Goal: Task Accomplishment & Management: Manage account settings

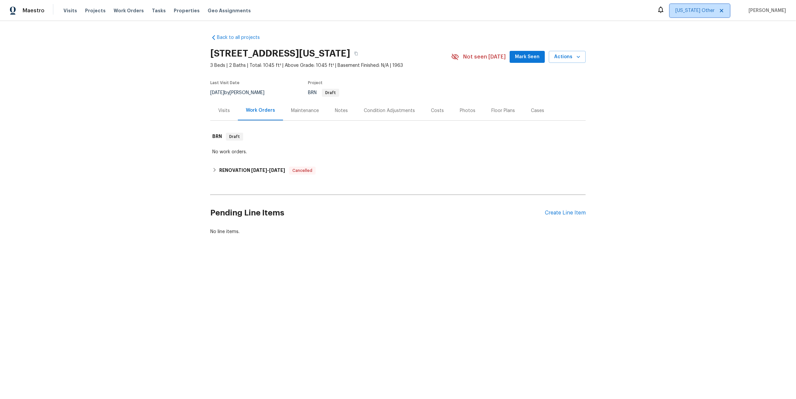
click at [704, 10] on span "[US_STATE] Other" at bounding box center [694, 10] width 39 height 7
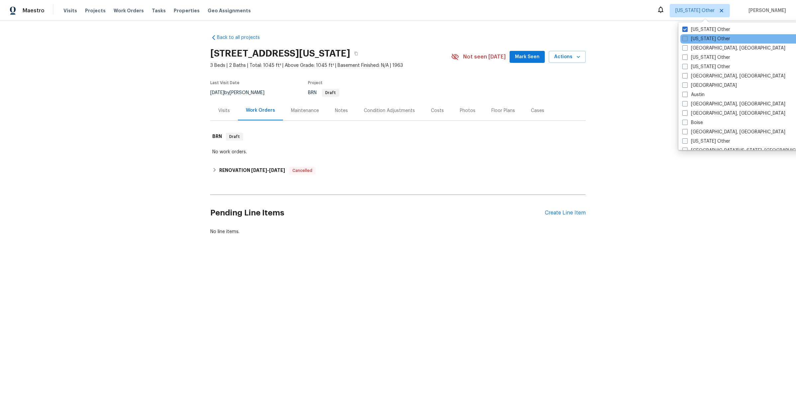
click at [693, 41] on label "[US_STATE] Other" at bounding box center [706, 39] width 48 height 7
click at [687, 40] on input "[US_STATE] Other" at bounding box center [684, 38] width 4 height 4
checkbox input "true"
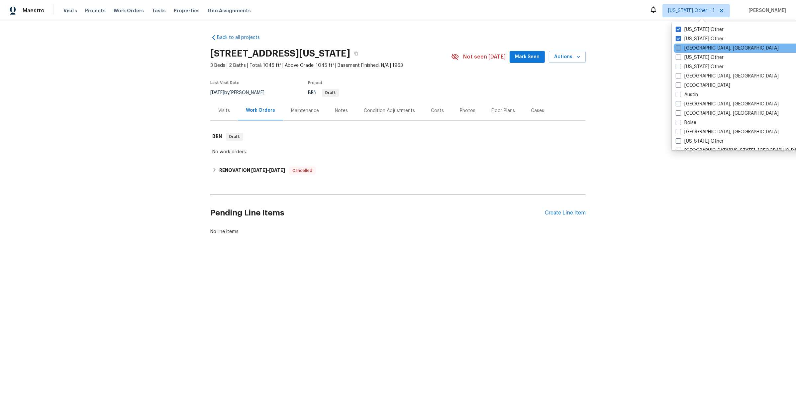
click at [693, 47] on label "[GEOGRAPHIC_DATA], [GEOGRAPHIC_DATA]" at bounding box center [727, 48] width 103 height 7
click at [680, 47] on input "[GEOGRAPHIC_DATA], [GEOGRAPHIC_DATA]" at bounding box center [678, 47] width 4 height 4
checkbox input "true"
click at [693, 58] on label "[US_STATE] Other" at bounding box center [699, 57] width 48 height 7
click at [679, 58] on input "[US_STATE] Other" at bounding box center [677, 56] width 4 height 4
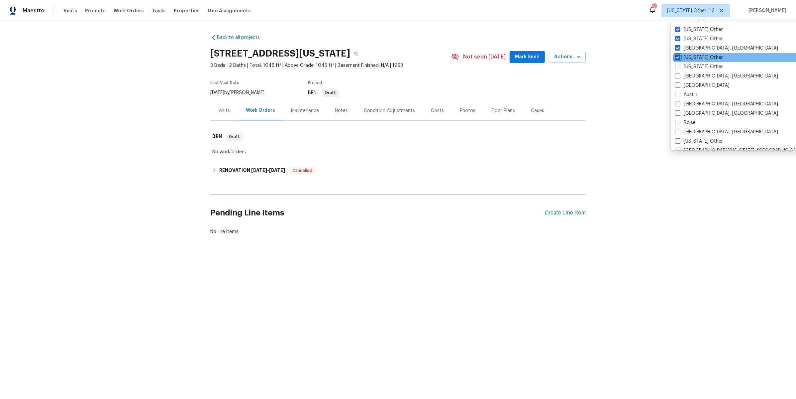
checkbox input "true"
drag, startPoint x: 692, startPoint y: 65, endPoint x: 692, endPoint y: 70, distance: 4.6
click at [692, 66] on label "[US_STATE] Other" at bounding box center [699, 66] width 48 height 7
click at [679, 66] on input "[US_STATE] Other" at bounding box center [677, 65] width 4 height 4
checkbox input "true"
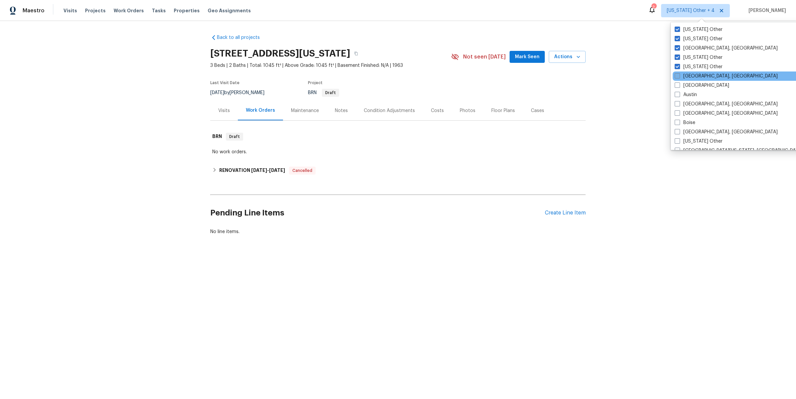
click at [691, 76] on label "[GEOGRAPHIC_DATA], [GEOGRAPHIC_DATA]" at bounding box center [726, 76] width 103 height 7
click at [679, 76] on input "[GEOGRAPHIC_DATA], [GEOGRAPHIC_DATA]" at bounding box center [677, 75] width 4 height 4
checkbox input "true"
click at [690, 86] on label "[GEOGRAPHIC_DATA]" at bounding box center [702, 85] width 54 height 7
click at [679, 86] on input "[GEOGRAPHIC_DATA]" at bounding box center [677, 84] width 4 height 4
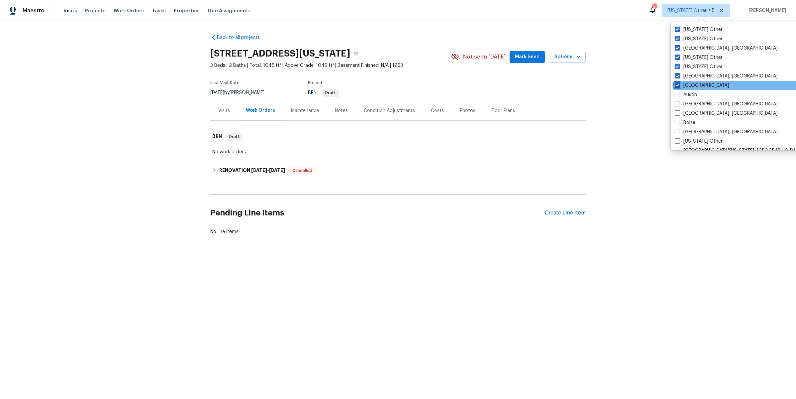
checkbox input "true"
drag, startPoint x: 689, startPoint y: 93, endPoint x: 689, endPoint y: 100, distance: 7.0
click at [689, 93] on label "Austin" at bounding box center [686, 94] width 22 height 7
click at [679, 93] on input "Austin" at bounding box center [677, 93] width 4 height 4
checkbox input "true"
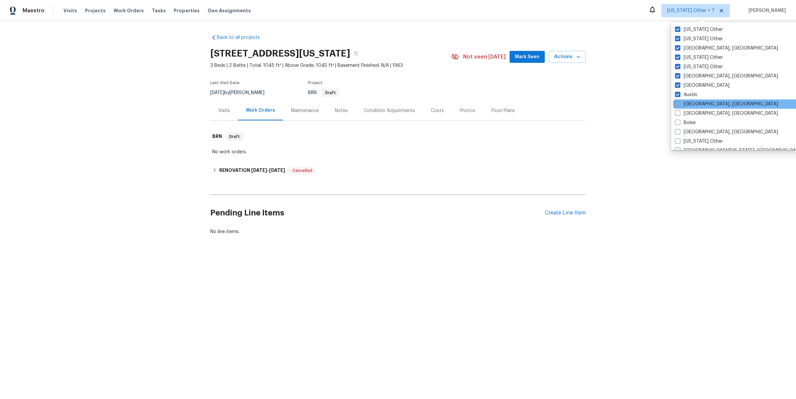
drag, startPoint x: 689, startPoint y: 101, endPoint x: 689, endPoint y: 105, distance: 3.7
click at [689, 102] on label "[GEOGRAPHIC_DATA], [GEOGRAPHIC_DATA]" at bounding box center [726, 104] width 103 height 7
click at [679, 102] on input "[GEOGRAPHIC_DATA], [GEOGRAPHIC_DATA]" at bounding box center [677, 103] width 4 height 4
checkbox input "true"
click at [689, 112] on label "[GEOGRAPHIC_DATA], [GEOGRAPHIC_DATA]" at bounding box center [726, 113] width 103 height 7
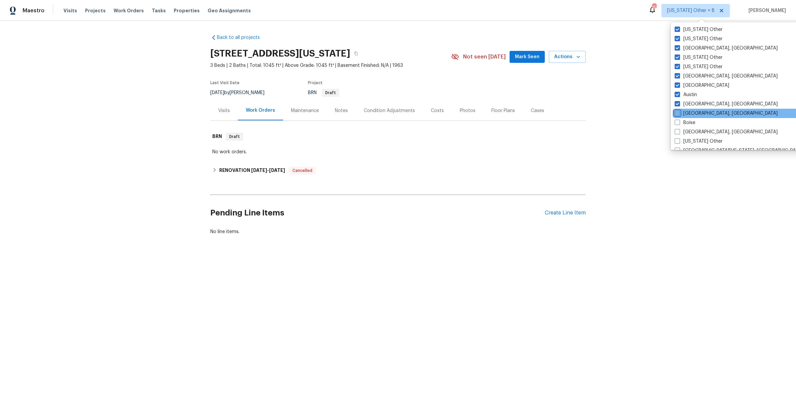
click at [679, 112] on input "[GEOGRAPHIC_DATA], [GEOGRAPHIC_DATA]" at bounding box center [677, 112] width 4 height 4
checkbox input "true"
click at [689, 122] on label "Boise" at bounding box center [685, 122] width 21 height 7
click at [679, 122] on input "Boise" at bounding box center [677, 121] width 4 height 4
checkbox input "true"
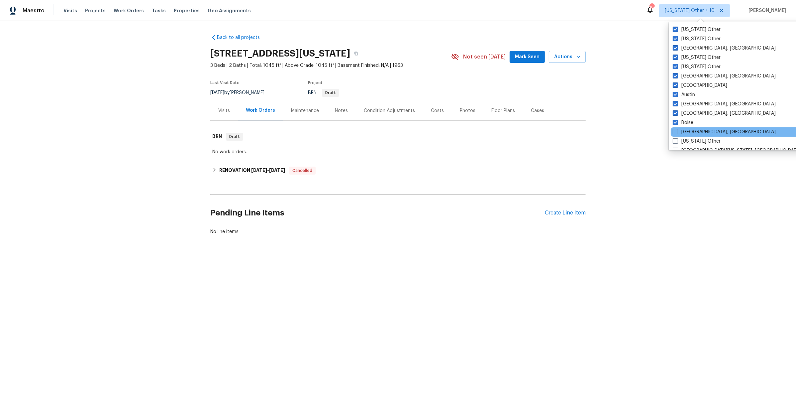
drag, startPoint x: 689, startPoint y: 132, endPoint x: 689, endPoint y: 136, distance: 4.3
click at [689, 132] on label "[GEOGRAPHIC_DATA], [GEOGRAPHIC_DATA]" at bounding box center [724, 132] width 103 height 7
click at [677, 132] on input "[GEOGRAPHIC_DATA], [GEOGRAPHIC_DATA]" at bounding box center [675, 131] width 4 height 4
checkbox input "true"
click at [689, 141] on label "[US_STATE] Other" at bounding box center [698, 141] width 48 height 7
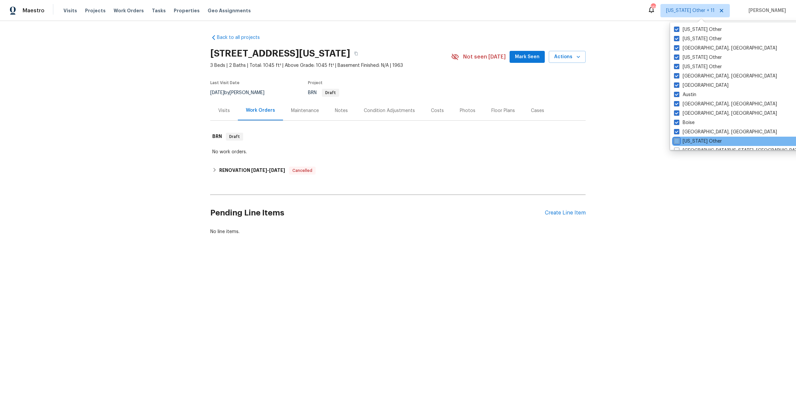
click at [678, 141] on input "[US_STATE] Other" at bounding box center [676, 140] width 4 height 4
checkbox input "true"
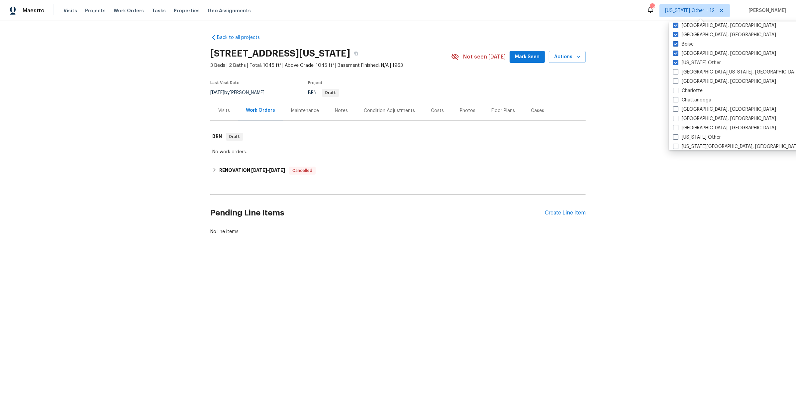
scroll to position [85, 0]
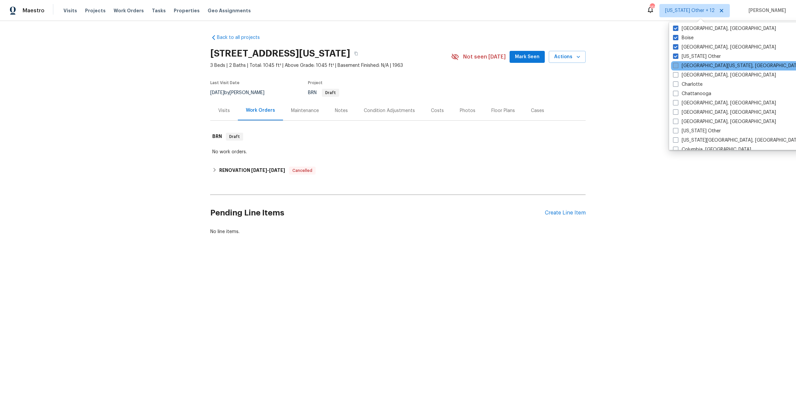
click at [689, 65] on label "[GEOGRAPHIC_DATA][US_STATE], [GEOGRAPHIC_DATA]" at bounding box center [737, 65] width 128 height 7
click at [677, 65] on input "[GEOGRAPHIC_DATA][US_STATE], [GEOGRAPHIC_DATA]" at bounding box center [675, 64] width 4 height 4
checkbox input "true"
drag, startPoint x: 690, startPoint y: 76, endPoint x: 689, endPoint y: 81, distance: 5.4
click at [690, 76] on label "[GEOGRAPHIC_DATA], [GEOGRAPHIC_DATA]" at bounding box center [724, 75] width 103 height 7
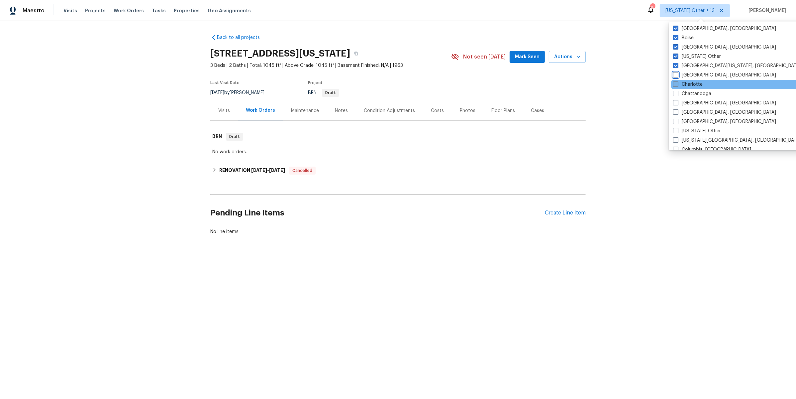
click at [677, 76] on input "[GEOGRAPHIC_DATA], [GEOGRAPHIC_DATA]" at bounding box center [675, 74] width 4 height 4
checkbox input "true"
click at [689, 82] on label "Charlotte" at bounding box center [688, 84] width 30 height 7
click at [677, 82] on input "Charlotte" at bounding box center [675, 83] width 4 height 4
checkbox input "true"
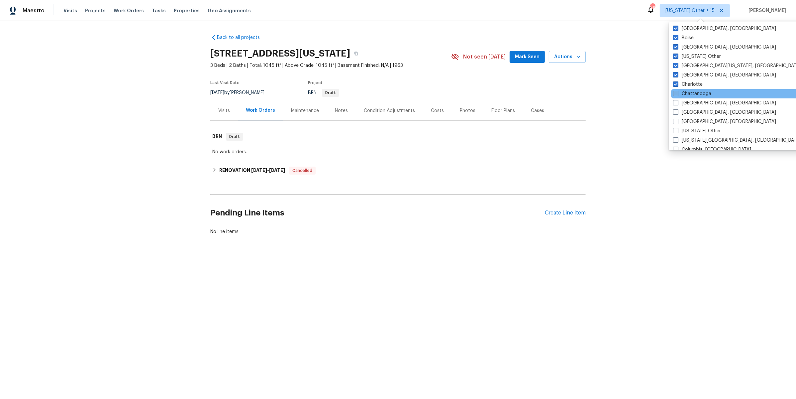
click at [688, 92] on label "Chattanooga" at bounding box center [692, 93] width 38 height 7
click at [677, 92] on input "Chattanooga" at bounding box center [675, 92] width 4 height 4
checkbox input "true"
drag, startPoint x: 688, startPoint y: 99, endPoint x: 689, endPoint y: 110, distance: 10.3
click at [688, 100] on label "[GEOGRAPHIC_DATA], [GEOGRAPHIC_DATA]" at bounding box center [724, 103] width 103 height 7
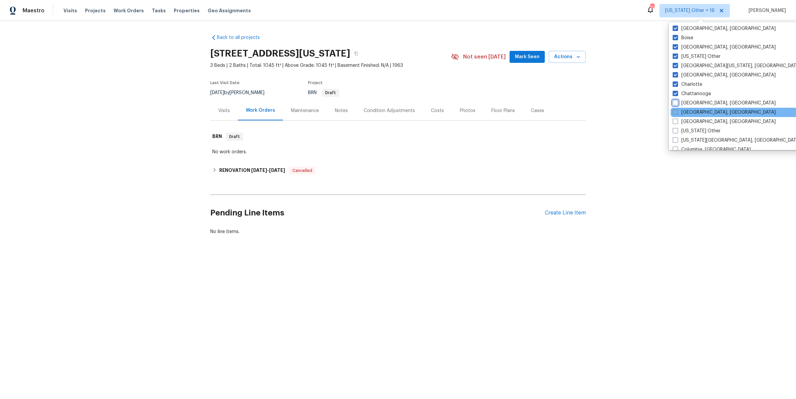
click at [677, 100] on input "[GEOGRAPHIC_DATA], [GEOGRAPHIC_DATA]" at bounding box center [675, 102] width 4 height 4
checkbox input "true"
click at [689, 112] on label "[GEOGRAPHIC_DATA], [GEOGRAPHIC_DATA]" at bounding box center [724, 112] width 103 height 7
click at [678, 112] on input "[GEOGRAPHIC_DATA], [GEOGRAPHIC_DATA]" at bounding box center [675, 111] width 4 height 4
checkbox input "true"
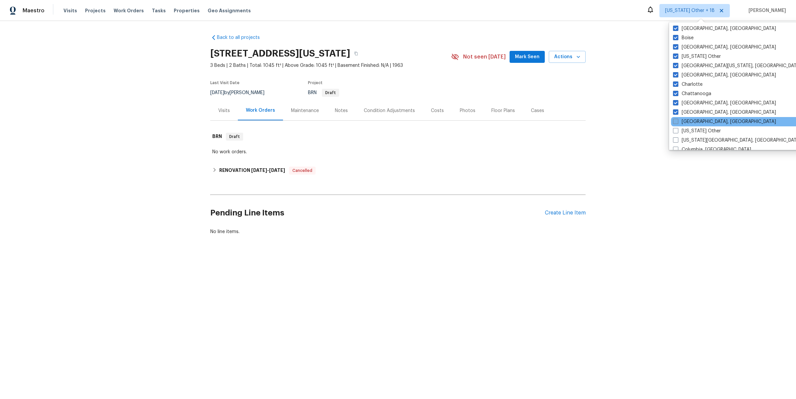
click at [689, 121] on label "[GEOGRAPHIC_DATA], [GEOGRAPHIC_DATA]" at bounding box center [724, 121] width 103 height 7
click at [677, 121] on input "[GEOGRAPHIC_DATA], [GEOGRAPHIC_DATA]" at bounding box center [675, 120] width 4 height 4
checkbox input "true"
click at [689, 132] on label "[US_STATE] Other" at bounding box center [697, 131] width 48 height 7
click at [677, 132] on input "[US_STATE] Other" at bounding box center [675, 130] width 4 height 4
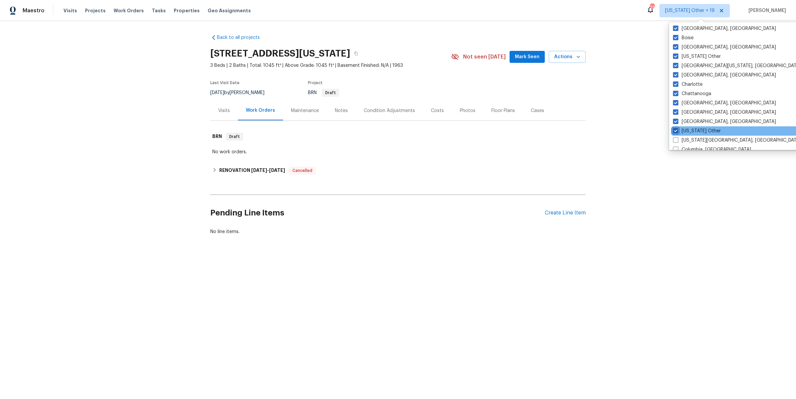
checkbox input "true"
drag, startPoint x: 690, startPoint y: 137, endPoint x: 691, endPoint y: 145, distance: 8.0
click at [690, 138] on label "[US_STATE][GEOGRAPHIC_DATA], [GEOGRAPHIC_DATA]" at bounding box center [736, 140] width 128 height 7
click at [676, 138] on input "[US_STATE][GEOGRAPHIC_DATA], [GEOGRAPHIC_DATA]" at bounding box center [674, 139] width 4 height 4
checkbox input "true"
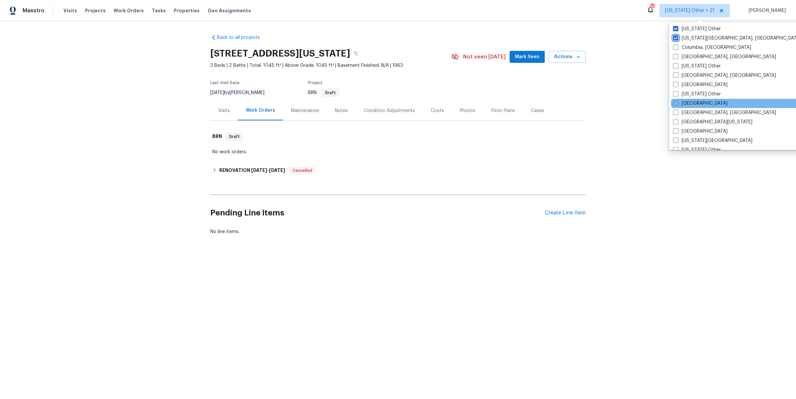
scroll to position [187, 0]
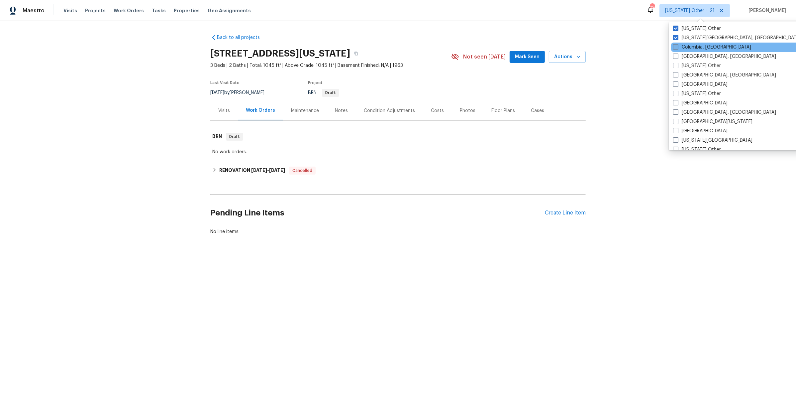
click at [691, 47] on label "Columbia, [GEOGRAPHIC_DATA]" at bounding box center [712, 47] width 78 height 7
click at [677, 47] on input "Columbia, [GEOGRAPHIC_DATA]" at bounding box center [675, 46] width 4 height 4
checkbox input "true"
click at [691, 54] on label "[GEOGRAPHIC_DATA], [GEOGRAPHIC_DATA]" at bounding box center [723, 56] width 103 height 7
click at [677, 54] on input "[GEOGRAPHIC_DATA], [GEOGRAPHIC_DATA]" at bounding box center [674, 55] width 4 height 4
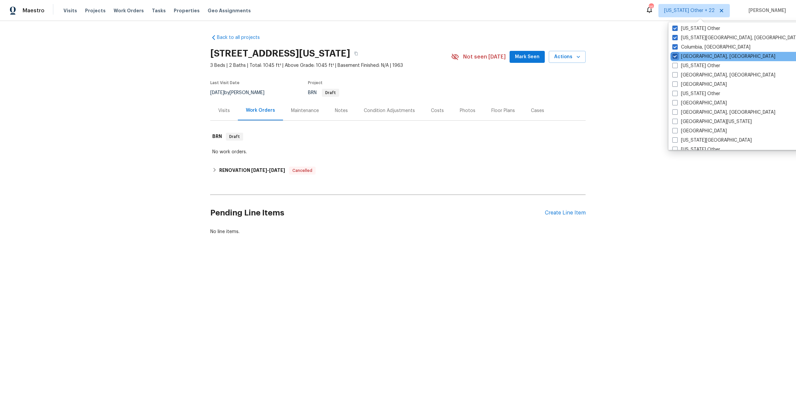
checkbox input "true"
click at [691, 64] on label "[US_STATE] Other" at bounding box center [696, 65] width 48 height 7
click at [676, 64] on input "[US_STATE] Other" at bounding box center [674, 64] width 4 height 4
checkbox input "true"
drag, startPoint x: 691, startPoint y: 73, endPoint x: 689, endPoint y: 81, distance: 8.4
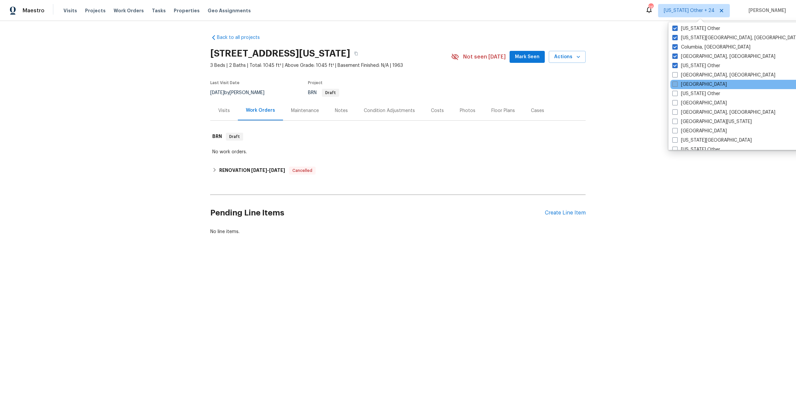
click at [691, 73] on label "[GEOGRAPHIC_DATA], [GEOGRAPHIC_DATA]" at bounding box center [723, 75] width 103 height 7
click at [677, 73] on input "[GEOGRAPHIC_DATA], [GEOGRAPHIC_DATA]" at bounding box center [674, 74] width 4 height 4
checkbox input "true"
click at [689, 82] on label "[GEOGRAPHIC_DATA]" at bounding box center [699, 84] width 54 height 7
click at [677, 82] on input "[GEOGRAPHIC_DATA]" at bounding box center [674, 83] width 4 height 4
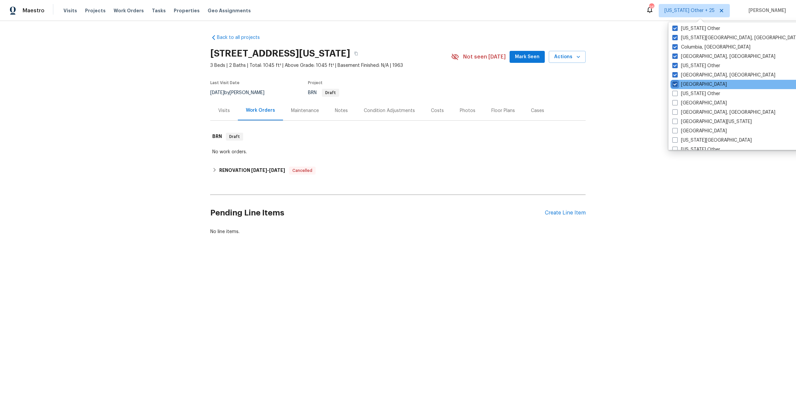
checkbox input "true"
click at [687, 91] on label "[US_STATE] Other" at bounding box center [696, 93] width 48 height 7
click at [676, 91] on input "[US_STATE] Other" at bounding box center [674, 92] width 4 height 4
checkbox input "true"
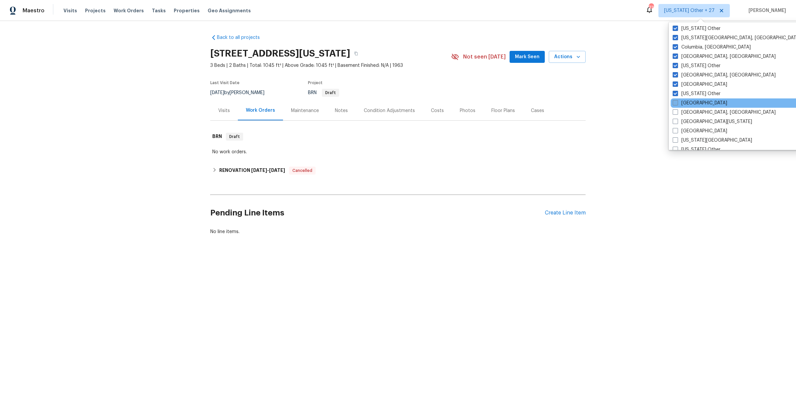
click at [687, 101] on label "[GEOGRAPHIC_DATA]" at bounding box center [700, 103] width 54 height 7
click at [677, 101] on input "[GEOGRAPHIC_DATA]" at bounding box center [675, 102] width 4 height 4
checkbox input "true"
click at [689, 112] on label "[GEOGRAPHIC_DATA], [GEOGRAPHIC_DATA]" at bounding box center [723, 112] width 103 height 7
click at [677, 112] on input "[GEOGRAPHIC_DATA], [GEOGRAPHIC_DATA]" at bounding box center [674, 111] width 4 height 4
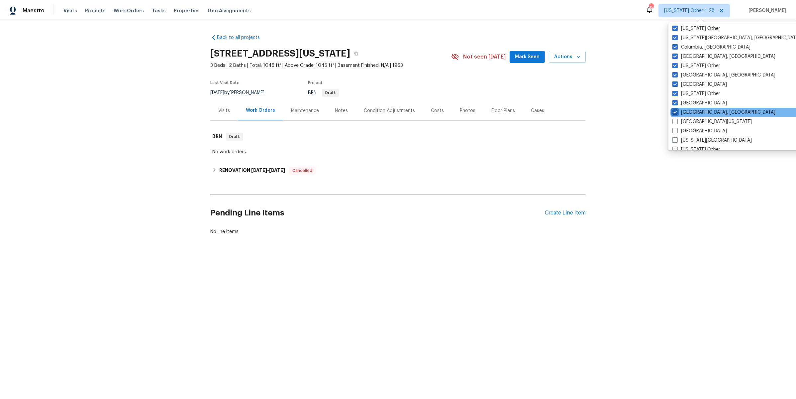
checkbox input "true"
click at [690, 120] on label "[GEOGRAPHIC_DATA][US_STATE]" at bounding box center [711, 121] width 79 height 7
click at [676, 120] on input "[GEOGRAPHIC_DATA][US_STATE]" at bounding box center [674, 120] width 4 height 4
checkbox input "true"
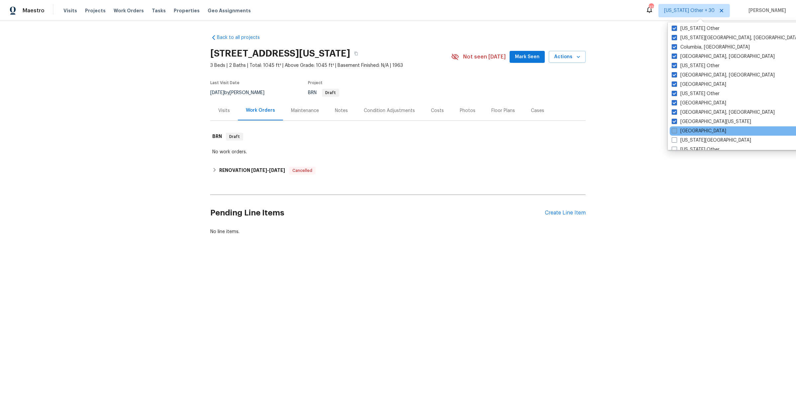
click at [690, 131] on label "[GEOGRAPHIC_DATA]" at bounding box center [699, 131] width 54 height 7
click at [676, 131] on input "[GEOGRAPHIC_DATA]" at bounding box center [674, 130] width 4 height 4
checkbox input "true"
click at [691, 140] on label "[US_STATE][GEOGRAPHIC_DATA]" at bounding box center [712, 140] width 79 height 7
click at [677, 140] on input "[US_STATE][GEOGRAPHIC_DATA]" at bounding box center [675, 139] width 4 height 4
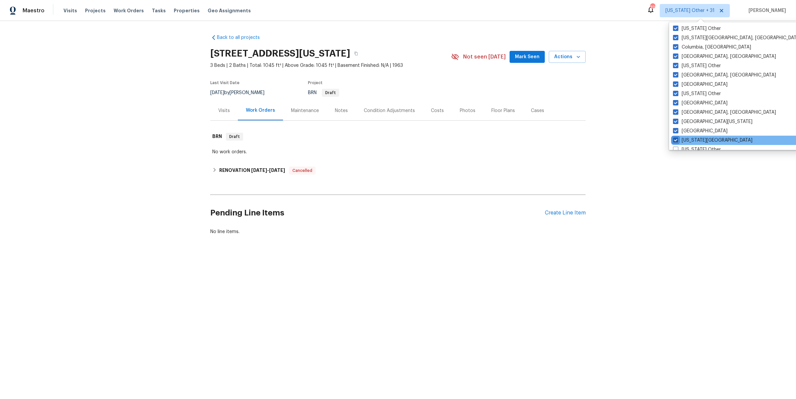
checkbox input "true"
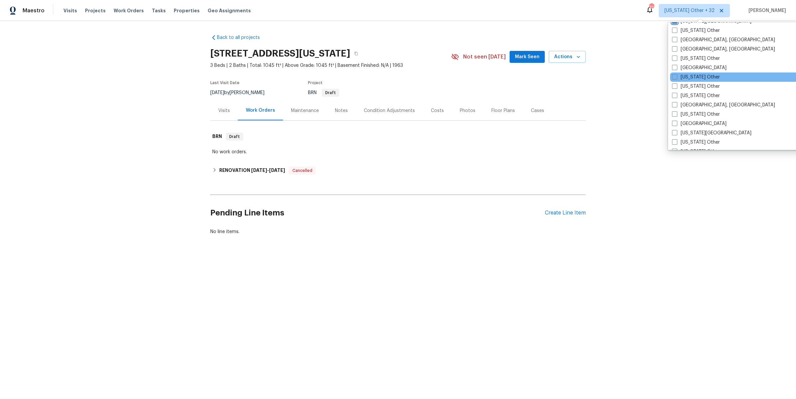
scroll to position [299, 0]
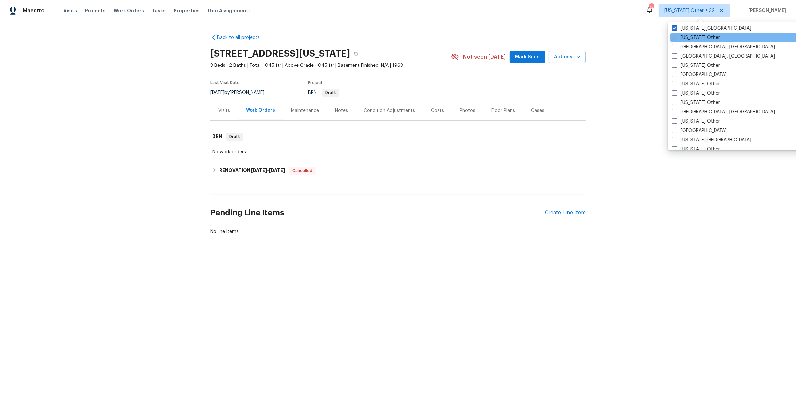
click at [695, 36] on label "[US_STATE] Other" at bounding box center [696, 37] width 48 height 7
click at [676, 36] on input "[US_STATE] Other" at bounding box center [674, 36] width 4 height 4
checkbox input "true"
click at [695, 45] on label "[GEOGRAPHIC_DATA], [GEOGRAPHIC_DATA]" at bounding box center [723, 47] width 103 height 7
click at [676, 45] on input "[GEOGRAPHIC_DATA], [GEOGRAPHIC_DATA]" at bounding box center [674, 46] width 4 height 4
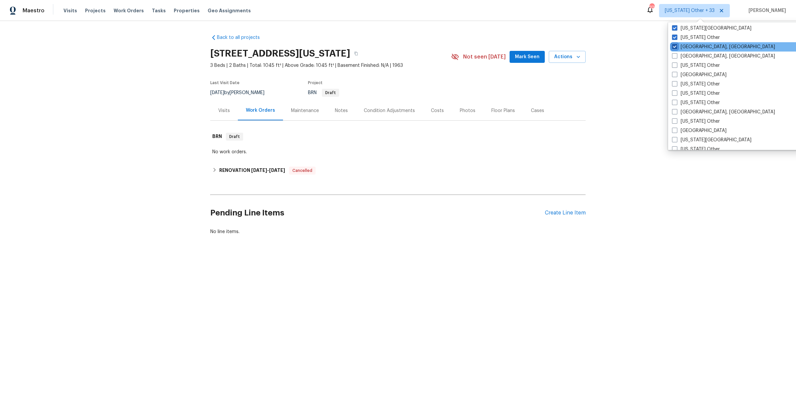
checkbox input "true"
click at [694, 55] on label "[GEOGRAPHIC_DATA], [GEOGRAPHIC_DATA]" at bounding box center [723, 56] width 103 height 7
click at [676, 55] on input "[GEOGRAPHIC_DATA], [GEOGRAPHIC_DATA]" at bounding box center [674, 55] width 4 height 4
checkbox input "true"
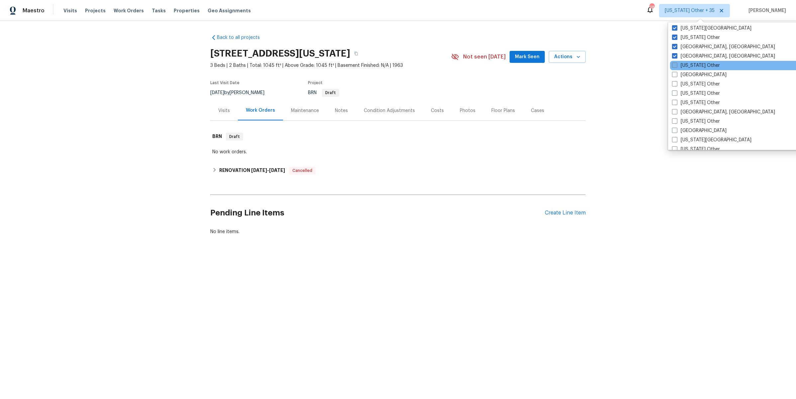
click at [691, 65] on label "[US_STATE] Other" at bounding box center [696, 65] width 48 height 7
click at [676, 65] on input "[US_STATE] Other" at bounding box center [674, 64] width 4 height 4
checkbox input "true"
click at [689, 76] on label "[GEOGRAPHIC_DATA]" at bounding box center [699, 74] width 54 height 7
click at [676, 76] on input "[GEOGRAPHIC_DATA]" at bounding box center [674, 73] width 4 height 4
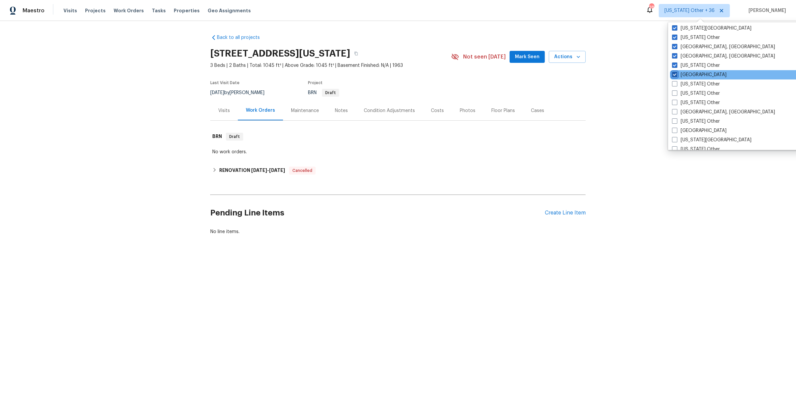
checkbox input "true"
click at [689, 87] on div "[US_STATE] Other" at bounding box center [737, 83] width 134 height 9
click at [691, 83] on label "[US_STATE] Other" at bounding box center [696, 84] width 48 height 7
click at [677, 83] on input "[US_STATE] Other" at bounding box center [674, 83] width 4 height 4
checkbox input "true"
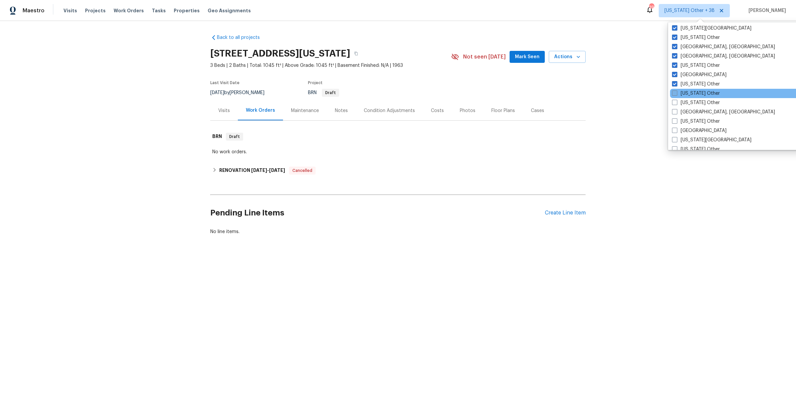
click at [690, 91] on label "[US_STATE] Other" at bounding box center [696, 93] width 48 height 7
click at [676, 91] on input "[US_STATE] Other" at bounding box center [674, 92] width 4 height 4
checkbox input "true"
click at [690, 101] on label "[US_STATE] Other" at bounding box center [696, 102] width 48 height 7
click at [676, 101] on input "[US_STATE] Other" at bounding box center [674, 101] width 4 height 4
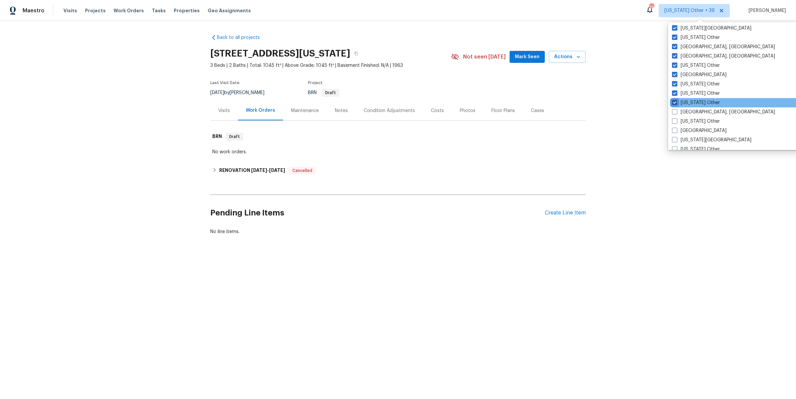
checkbox input "true"
click at [691, 110] on label "[GEOGRAPHIC_DATA], [GEOGRAPHIC_DATA]" at bounding box center [723, 112] width 103 height 7
click at [676, 110] on input "[GEOGRAPHIC_DATA], [GEOGRAPHIC_DATA]" at bounding box center [674, 111] width 4 height 4
checkbox input "true"
click at [691, 120] on label "[US_STATE] Other" at bounding box center [697, 121] width 48 height 7
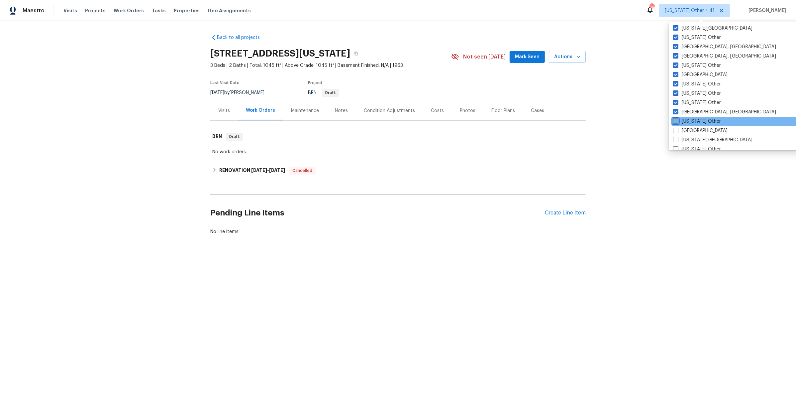
click at [677, 120] on input "[US_STATE] Other" at bounding box center [675, 120] width 4 height 4
checkbox input "true"
click at [692, 129] on label "[GEOGRAPHIC_DATA]" at bounding box center [699, 130] width 54 height 7
click at [676, 129] on input "[GEOGRAPHIC_DATA]" at bounding box center [674, 129] width 4 height 4
checkbox input "true"
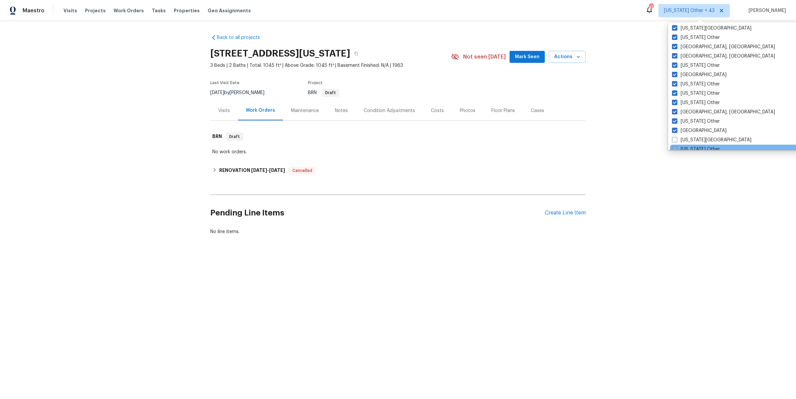
drag, startPoint x: 693, startPoint y: 138, endPoint x: 694, endPoint y: 144, distance: 6.4
click at [693, 138] on label "[US_STATE][GEOGRAPHIC_DATA]" at bounding box center [711, 140] width 79 height 7
click at [676, 138] on input "[US_STATE][GEOGRAPHIC_DATA]" at bounding box center [674, 139] width 4 height 4
checkbox input "true"
click at [694, 144] on div "[US_STATE] Other" at bounding box center [737, 148] width 134 height 9
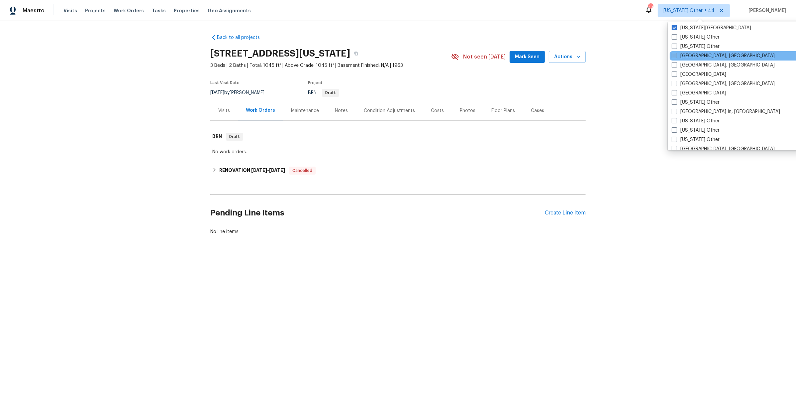
scroll to position [411, 0]
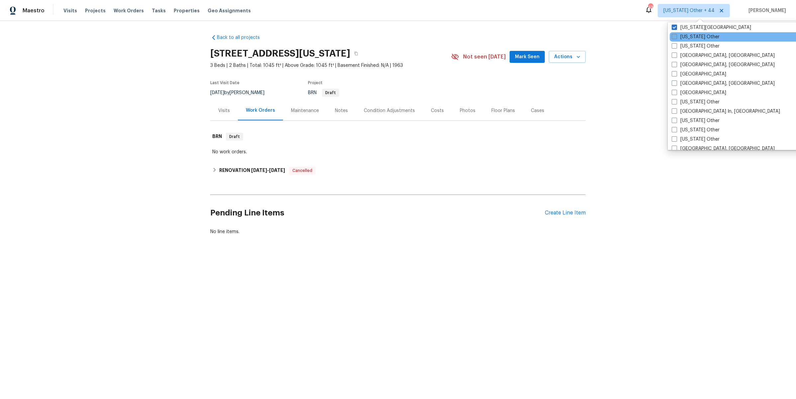
click at [686, 34] on label "[US_STATE] Other" at bounding box center [696, 37] width 48 height 7
click at [676, 34] on input "[US_STATE] Other" at bounding box center [674, 36] width 4 height 4
checkbox input "true"
click at [685, 44] on label "[US_STATE] Other" at bounding box center [696, 46] width 48 height 7
click at [676, 44] on input "[US_STATE] Other" at bounding box center [674, 45] width 4 height 4
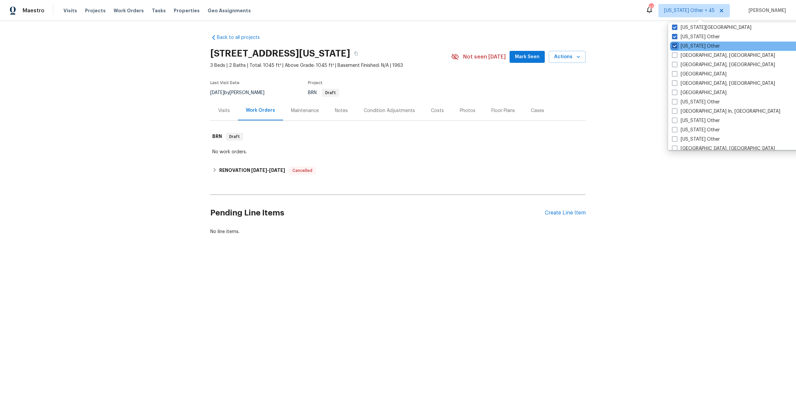
checkbox input "true"
click at [686, 54] on label "[GEOGRAPHIC_DATA], [GEOGRAPHIC_DATA]" at bounding box center [723, 55] width 103 height 7
click at [676, 54] on input "[GEOGRAPHIC_DATA], [GEOGRAPHIC_DATA]" at bounding box center [674, 54] width 4 height 4
checkbox input "true"
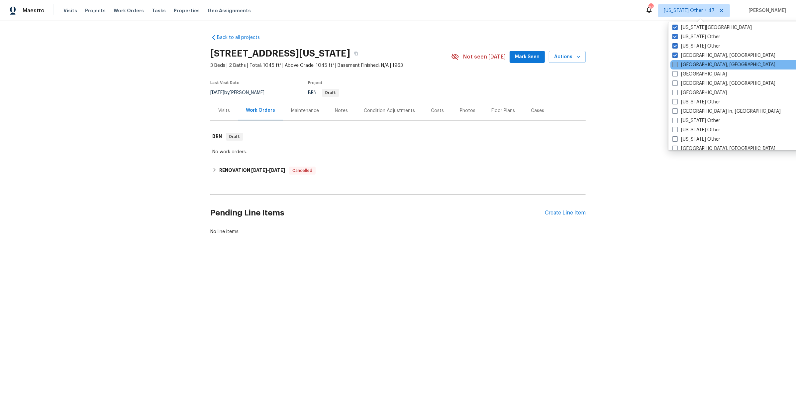
click at [686, 63] on label "[GEOGRAPHIC_DATA], [GEOGRAPHIC_DATA]" at bounding box center [723, 64] width 103 height 7
click at [677, 63] on input "[GEOGRAPHIC_DATA], [GEOGRAPHIC_DATA]" at bounding box center [674, 63] width 4 height 4
checkbox input "true"
click at [687, 71] on label "[GEOGRAPHIC_DATA]" at bounding box center [699, 74] width 54 height 7
click at [676, 71] on input "[GEOGRAPHIC_DATA]" at bounding box center [674, 73] width 4 height 4
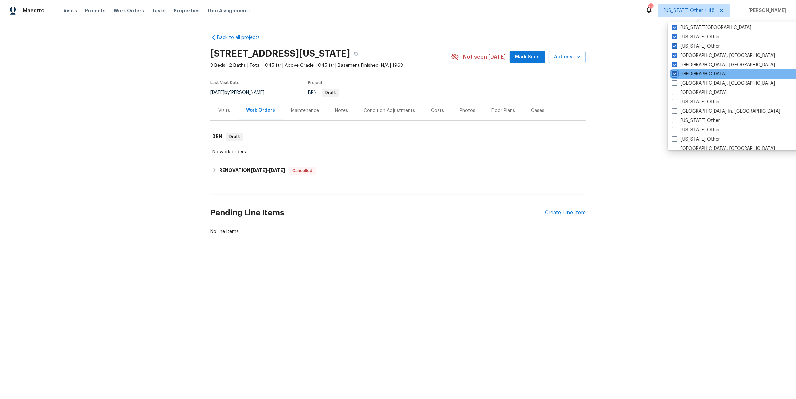
checkbox input "true"
click at [689, 85] on label "[GEOGRAPHIC_DATA], [GEOGRAPHIC_DATA]" at bounding box center [723, 83] width 103 height 7
click at [676, 84] on input "[GEOGRAPHIC_DATA], [GEOGRAPHIC_DATA]" at bounding box center [674, 82] width 4 height 4
checkbox input "true"
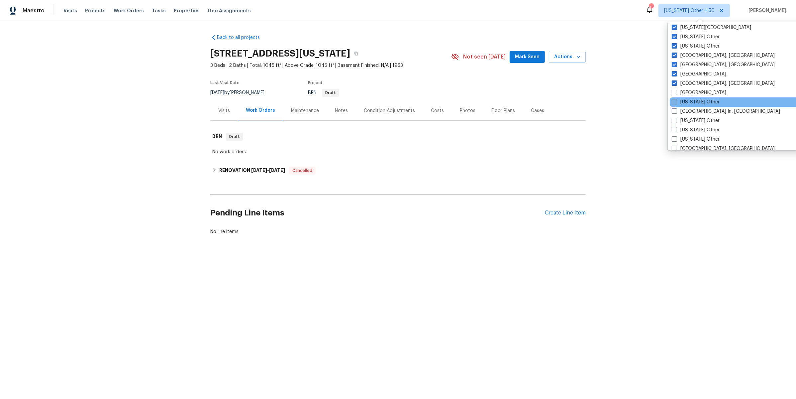
drag, startPoint x: 690, startPoint y: 94, endPoint x: 690, endPoint y: 98, distance: 4.0
click at [690, 94] on label "[GEOGRAPHIC_DATA]" at bounding box center [699, 92] width 54 height 7
click at [676, 94] on input "[GEOGRAPHIC_DATA]" at bounding box center [674, 91] width 4 height 4
checkbox input "true"
click at [690, 101] on label "[US_STATE] Other" at bounding box center [697, 102] width 48 height 7
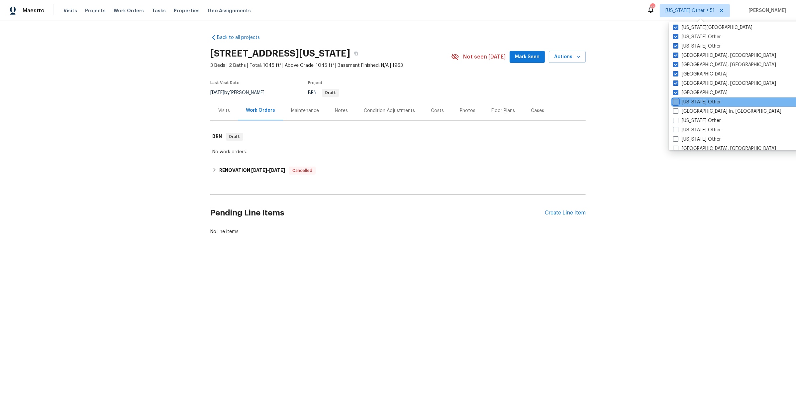
click at [677, 101] on input "[US_STATE] Other" at bounding box center [675, 101] width 4 height 4
checkbox input "true"
click at [690, 108] on label "[GEOGRAPHIC_DATA] In, [GEOGRAPHIC_DATA]" at bounding box center [726, 111] width 108 height 7
click at [677, 108] on input "[GEOGRAPHIC_DATA] In, [GEOGRAPHIC_DATA]" at bounding box center [674, 110] width 4 height 4
checkbox input "true"
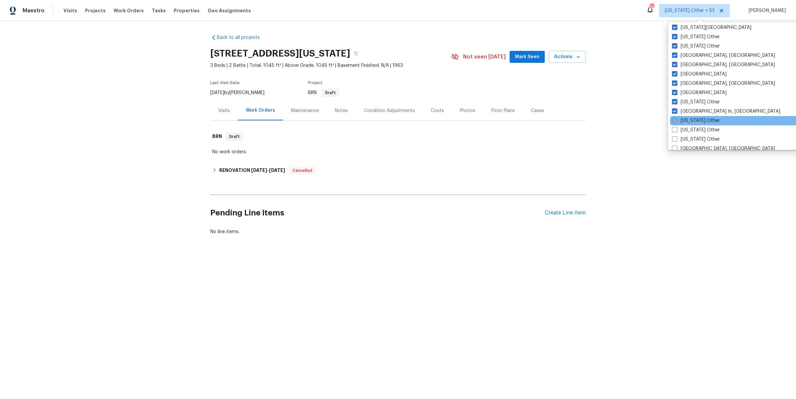
click at [691, 118] on label "[US_STATE] Other" at bounding box center [696, 120] width 48 height 7
click at [676, 118] on input "[US_STATE] Other" at bounding box center [674, 119] width 4 height 4
checkbox input "true"
click at [692, 127] on label "[US_STATE] Other" at bounding box center [696, 130] width 48 height 7
click at [676, 127] on input "[US_STATE] Other" at bounding box center [674, 129] width 4 height 4
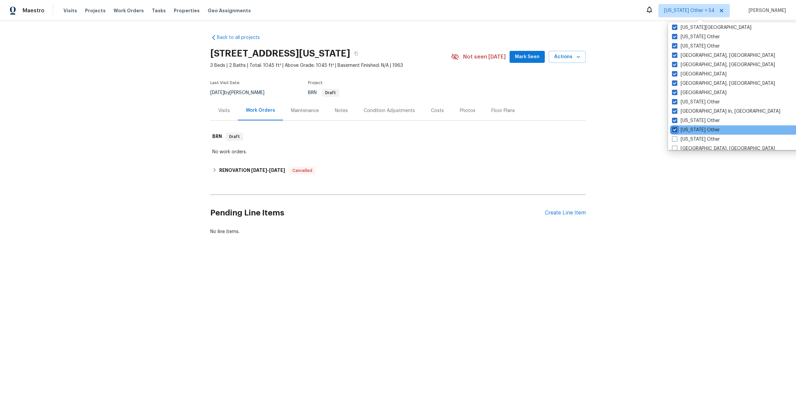
checkbox input "true"
click at [693, 137] on label "[US_STATE] Other" at bounding box center [696, 139] width 48 height 7
click at [676, 137] on input "[US_STATE] Other" at bounding box center [674, 138] width 4 height 4
checkbox input "true"
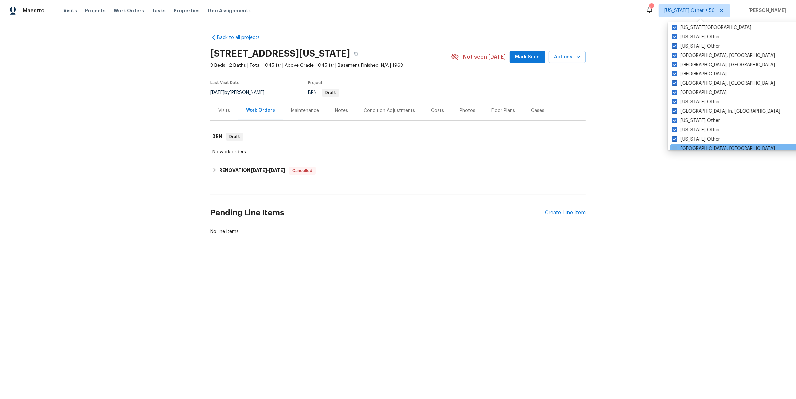
click at [693, 145] on label "[GEOGRAPHIC_DATA], [GEOGRAPHIC_DATA]" at bounding box center [723, 148] width 103 height 7
click at [676, 145] on input "[GEOGRAPHIC_DATA], [GEOGRAPHIC_DATA]" at bounding box center [674, 147] width 4 height 4
checkbox input "true"
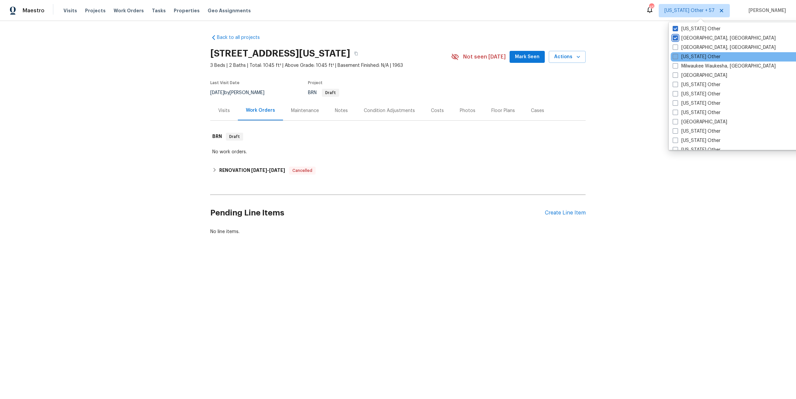
scroll to position [524, 0]
click at [694, 42] on label "[GEOGRAPHIC_DATA], [GEOGRAPHIC_DATA]" at bounding box center [724, 45] width 103 height 7
click at [677, 42] on input "[GEOGRAPHIC_DATA], [GEOGRAPHIC_DATA]" at bounding box center [675, 44] width 4 height 4
checkbox input "true"
click at [694, 51] on label "[US_STATE] Other" at bounding box center [696, 54] width 48 height 7
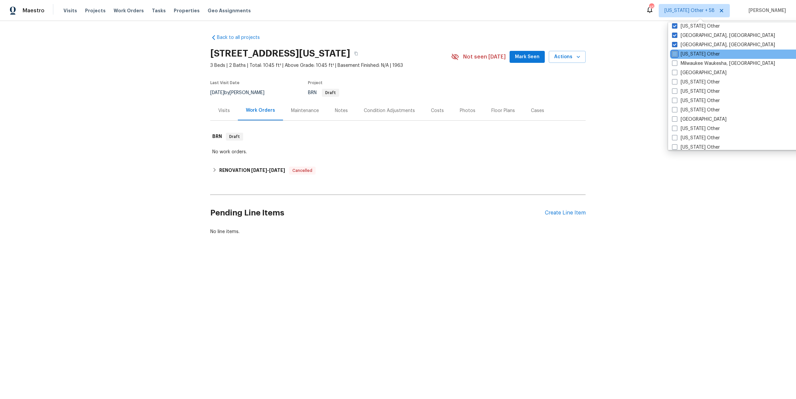
click at [676, 51] on input "[US_STATE] Other" at bounding box center [674, 53] width 4 height 4
checkbox input "true"
click at [696, 60] on label "Milwaukee Waukesha, [GEOGRAPHIC_DATA]" at bounding box center [723, 63] width 103 height 7
click at [676, 60] on input "Milwaukee Waukesha, [GEOGRAPHIC_DATA]" at bounding box center [674, 62] width 4 height 4
checkbox input "true"
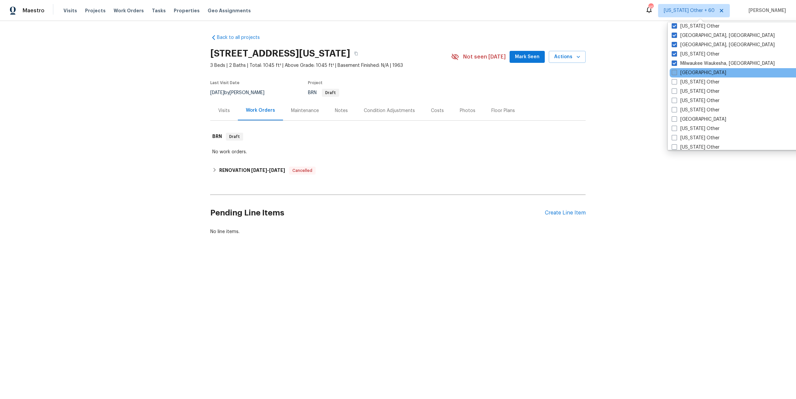
click at [694, 71] on label "[GEOGRAPHIC_DATA]" at bounding box center [699, 72] width 54 height 7
click at [676, 71] on input "[GEOGRAPHIC_DATA]" at bounding box center [674, 71] width 4 height 4
checkbox input "true"
click at [694, 82] on label "[US_STATE] Other" at bounding box center [697, 82] width 48 height 7
click at [677, 82] on input "[US_STATE] Other" at bounding box center [675, 81] width 4 height 4
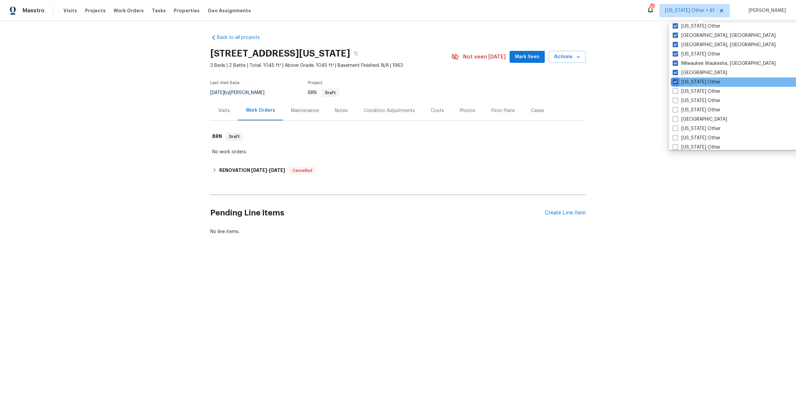
checkbox input "true"
drag, startPoint x: 694, startPoint y: 88, endPoint x: 694, endPoint y: 96, distance: 8.3
click at [694, 89] on label "[US_STATE] Other" at bounding box center [696, 91] width 48 height 7
click at [676, 89] on input "[US_STATE] Other" at bounding box center [674, 90] width 4 height 4
checkbox input "true"
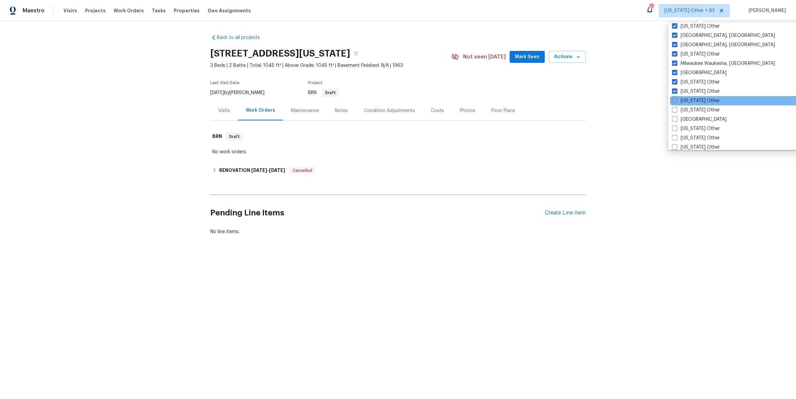
click at [694, 99] on label "[US_STATE] Other" at bounding box center [696, 100] width 48 height 7
click at [676, 99] on input "[US_STATE] Other" at bounding box center [674, 99] width 4 height 4
checkbox input "true"
click at [694, 110] on label "[US_STATE] Other" at bounding box center [696, 110] width 48 height 7
click at [676, 110] on input "[US_STATE] Other" at bounding box center [674, 109] width 4 height 4
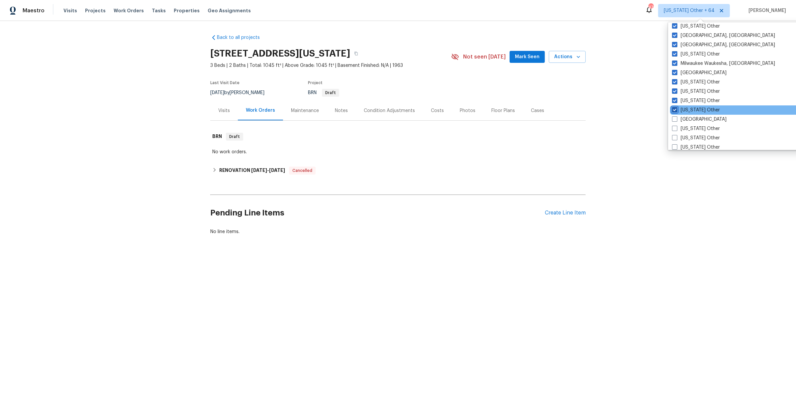
checkbox input "true"
click at [694, 119] on label "[GEOGRAPHIC_DATA]" at bounding box center [699, 119] width 54 height 7
click at [676, 119] on input "[GEOGRAPHIC_DATA]" at bounding box center [674, 118] width 4 height 4
checkbox input "true"
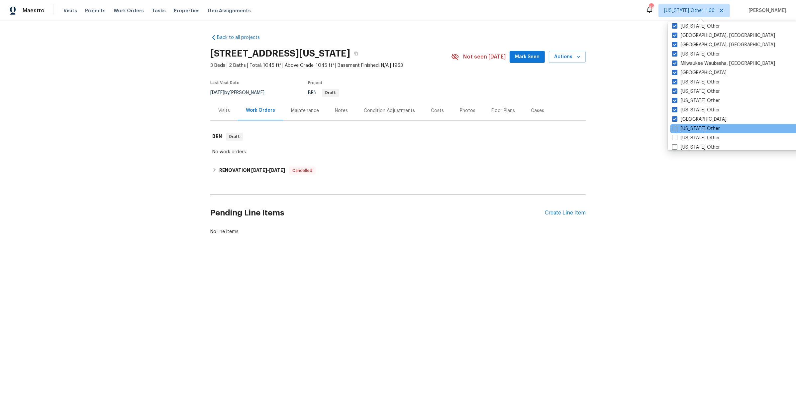
click at [693, 127] on label "[US_STATE] Other" at bounding box center [696, 128] width 48 height 7
click at [676, 127] on input "[US_STATE] Other" at bounding box center [674, 127] width 4 height 4
checkbox input "true"
click at [693, 134] on div "[US_STATE] Other" at bounding box center [737, 137] width 134 height 9
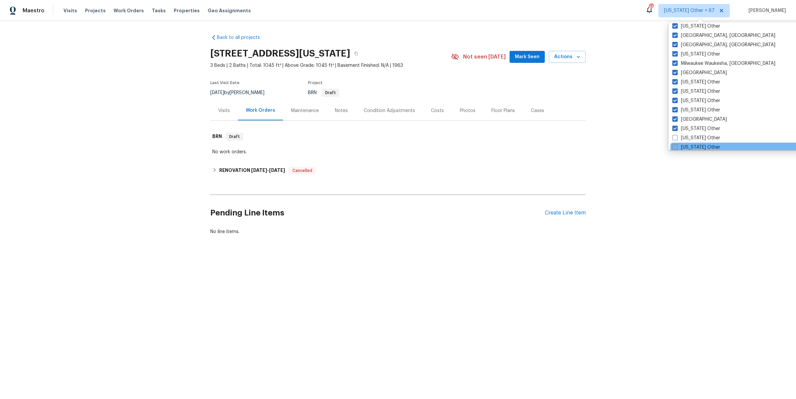
click at [694, 144] on label "[US_STATE] Other" at bounding box center [696, 147] width 48 height 7
click at [677, 144] on input "[US_STATE] Other" at bounding box center [674, 146] width 4 height 4
checkbox input "true"
click at [694, 135] on label "[US_STATE] Other" at bounding box center [696, 138] width 48 height 7
click at [676, 135] on input "[US_STATE] Other" at bounding box center [674, 137] width 4 height 4
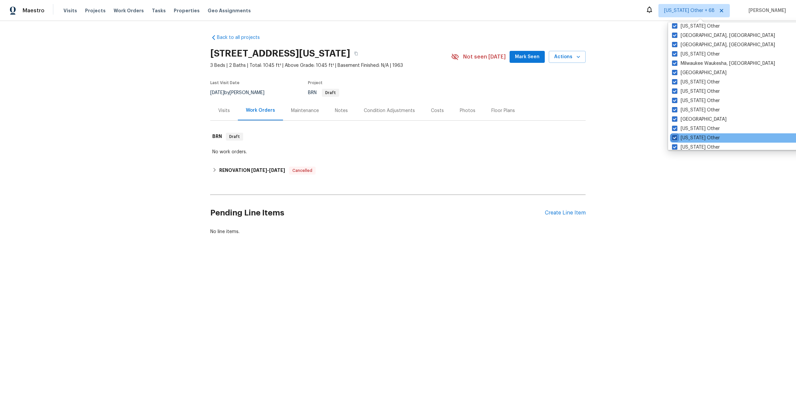
checkbox input "true"
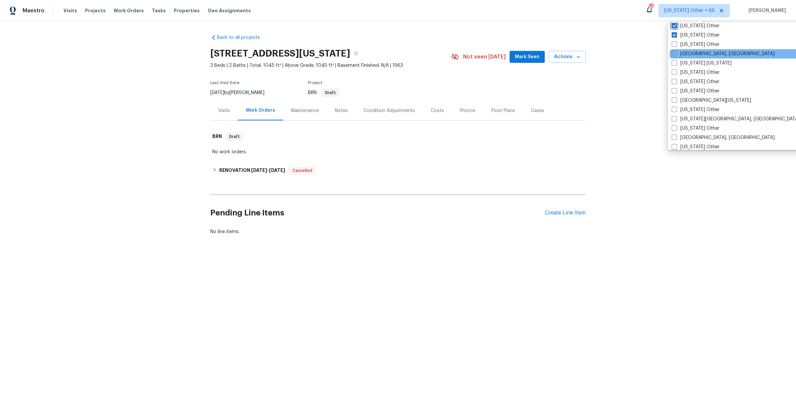
scroll to position [637, 0]
click at [693, 43] on label "[US_STATE] Other" at bounding box center [696, 44] width 48 height 7
click at [676, 43] on input "[US_STATE] Other" at bounding box center [674, 43] width 4 height 4
checkbox input "true"
click at [693, 51] on label "[GEOGRAPHIC_DATA], [GEOGRAPHIC_DATA]" at bounding box center [723, 53] width 103 height 7
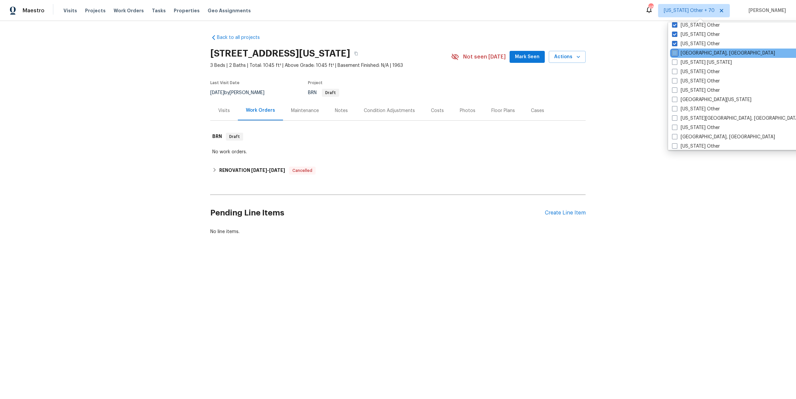
click at [676, 51] on input "[GEOGRAPHIC_DATA], [GEOGRAPHIC_DATA]" at bounding box center [674, 52] width 4 height 4
checkbox input "true"
click at [693, 59] on label "[US_STATE] [US_STATE]" at bounding box center [703, 62] width 60 height 7
click at [678, 59] on input "[US_STATE] [US_STATE]" at bounding box center [675, 61] width 4 height 4
checkbox input "true"
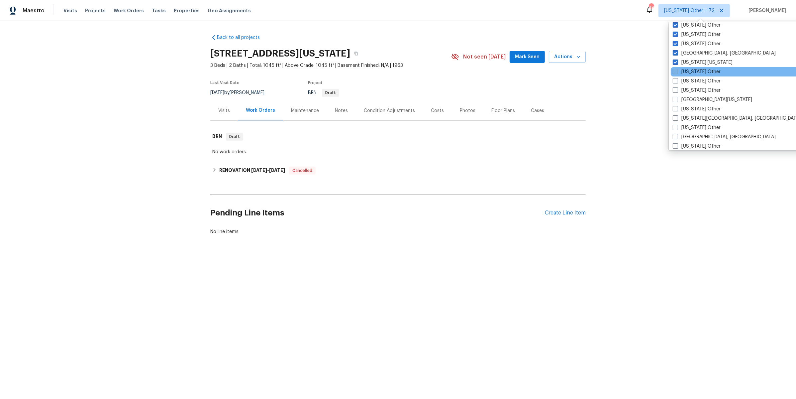
click at [694, 71] on label "[US_STATE] Other" at bounding box center [697, 71] width 48 height 7
click at [677, 71] on input "[US_STATE] Other" at bounding box center [675, 70] width 4 height 4
checkbox input "true"
click at [694, 82] on label "[US_STATE] Other" at bounding box center [696, 81] width 48 height 7
click at [677, 82] on input "[US_STATE] Other" at bounding box center [674, 80] width 4 height 4
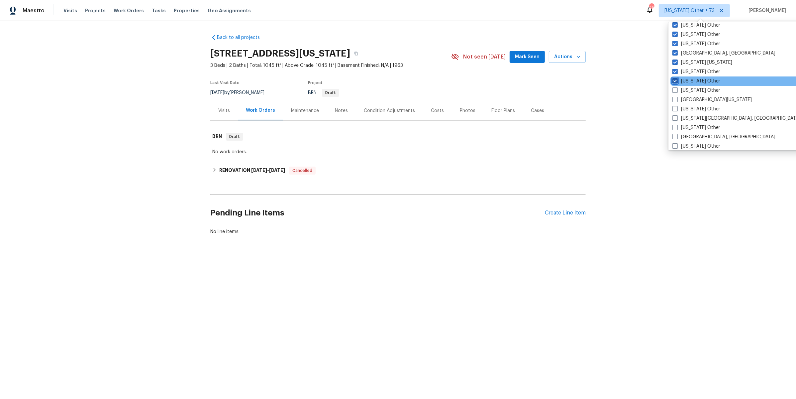
checkbox input "true"
click at [696, 91] on label "[US_STATE] Other" at bounding box center [697, 90] width 48 height 7
click at [677, 91] on input "[US_STATE] Other" at bounding box center [675, 89] width 4 height 4
checkbox input "true"
click at [696, 97] on label "[GEOGRAPHIC_DATA][US_STATE]" at bounding box center [711, 99] width 79 height 7
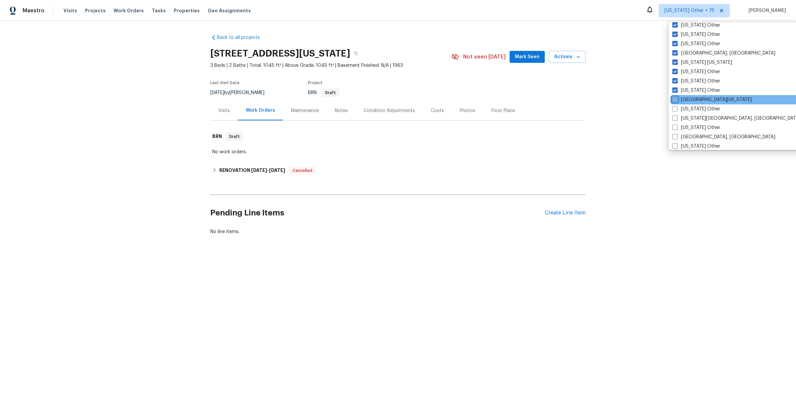
click at [677, 97] on input "[GEOGRAPHIC_DATA][US_STATE]" at bounding box center [674, 98] width 4 height 4
checkbox input "true"
click at [695, 108] on label "[US_STATE] Other" at bounding box center [696, 109] width 48 height 7
click at [677, 108] on input "[US_STATE] Other" at bounding box center [674, 108] width 4 height 4
checkbox input "true"
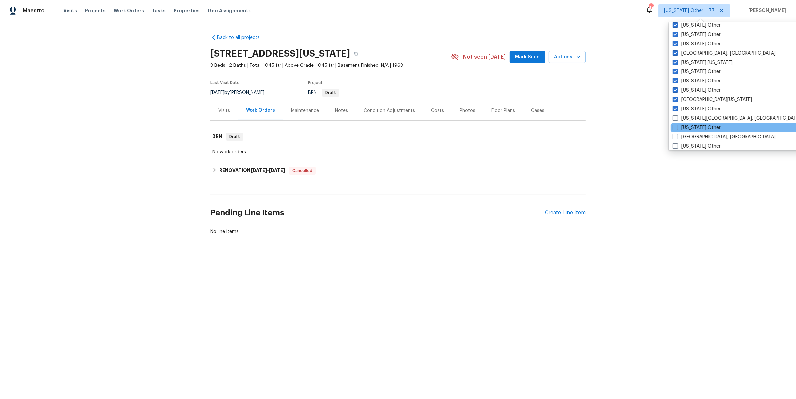
drag, startPoint x: 694, startPoint y: 115, endPoint x: 695, endPoint y: 122, distance: 6.7
click at [694, 116] on label "[US_STATE][GEOGRAPHIC_DATA], [GEOGRAPHIC_DATA]" at bounding box center [737, 118] width 128 height 7
click at [677, 116] on input "[US_STATE][GEOGRAPHIC_DATA], [GEOGRAPHIC_DATA]" at bounding box center [675, 117] width 4 height 4
checkbox input "true"
click at [698, 128] on label "[US_STATE] Other" at bounding box center [696, 127] width 48 height 7
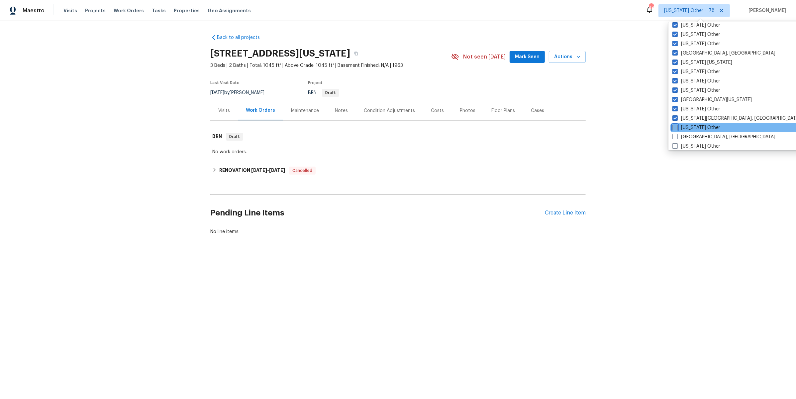
click at [677, 128] on input "[US_STATE] Other" at bounding box center [674, 126] width 4 height 4
checkbox input "true"
click at [696, 134] on label "[GEOGRAPHIC_DATA], [GEOGRAPHIC_DATA]" at bounding box center [723, 137] width 103 height 7
click at [677, 134] on input "[GEOGRAPHIC_DATA], [GEOGRAPHIC_DATA]" at bounding box center [674, 136] width 4 height 4
checkbox input "true"
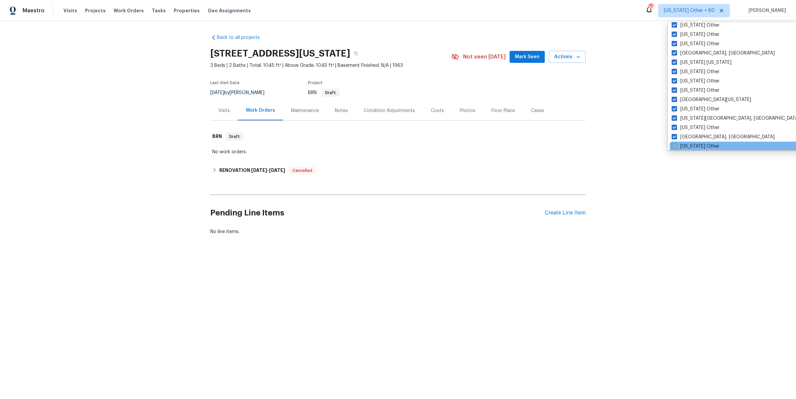
click at [696, 144] on label "[US_STATE] Other" at bounding box center [696, 146] width 48 height 7
click at [676, 144] on input "[US_STATE] Other" at bounding box center [674, 145] width 4 height 4
checkbox input "true"
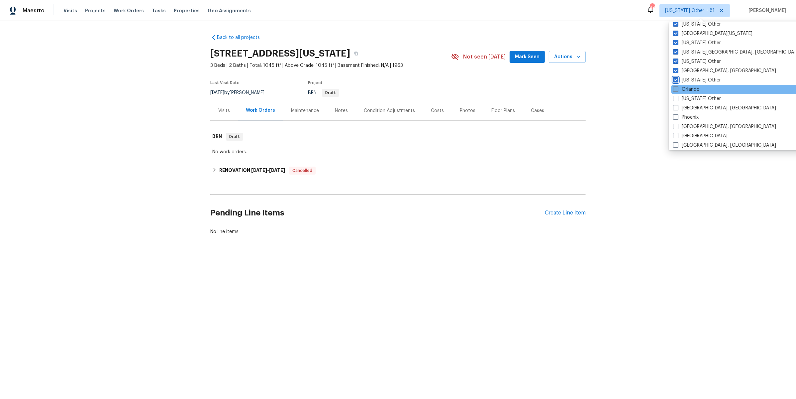
scroll to position [736, 0]
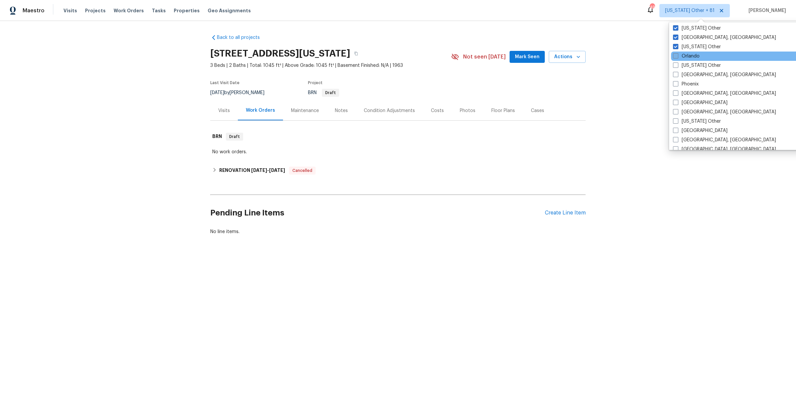
click at [693, 56] on label "Orlando" at bounding box center [686, 56] width 27 height 7
click at [677, 56] on input "Orlando" at bounding box center [675, 55] width 4 height 4
checkbox input "true"
click at [694, 63] on label "[US_STATE] Other" at bounding box center [696, 65] width 48 height 7
click at [676, 63] on input "[US_STATE] Other" at bounding box center [674, 64] width 4 height 4
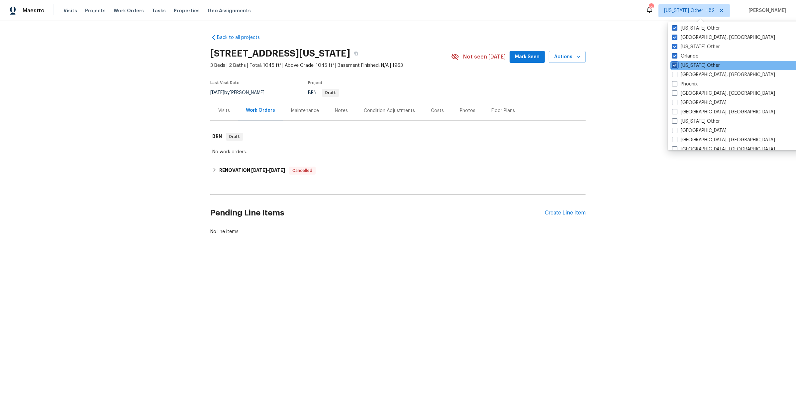
checkbox input "true"
click at [691, 72] on label "[GEOGRAPHIC_DATA], [GEOGRAPHIC_DATA]" at bounding box center [723, 74] width 103 height 7
click at [676, 72] on input "[GEOGRAPHIC_DATA], [GEOGRAPHIC_DATA]" at bounding box center [674, 73] width 4 height 4
checkbox input "true"
click at [689, 81] on label "Phoenix" at bounding box center [685, 84] width 26 height 7
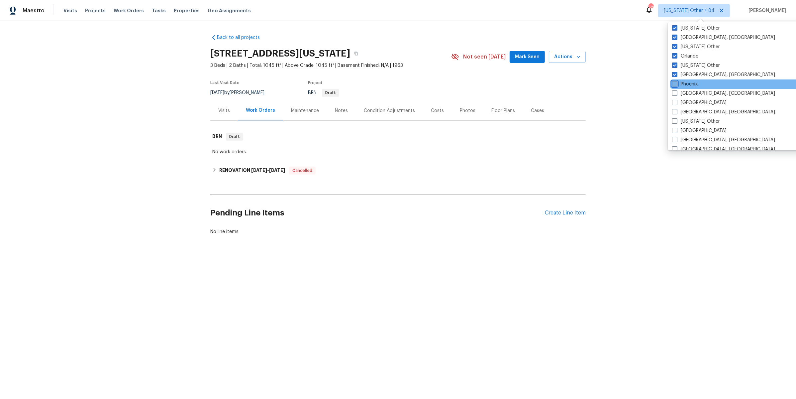
click at [676, 81] on input "Phoenix" at bounding box center [674, 83] width 4 height 4
checkbox input "true"
click at [689, 91] on label "[GEOGRAPHIC_DATA], [GEOGRAPHIC_DATA]" at bounding box center [723, 93] width 103 height 7
click at [676, 91] on input "[GEOGRAPHIC_DATA], [GEOGRAPHIC_DATA]" at bounding box center [674, 92] width 4 height 4
checkbox input "true"
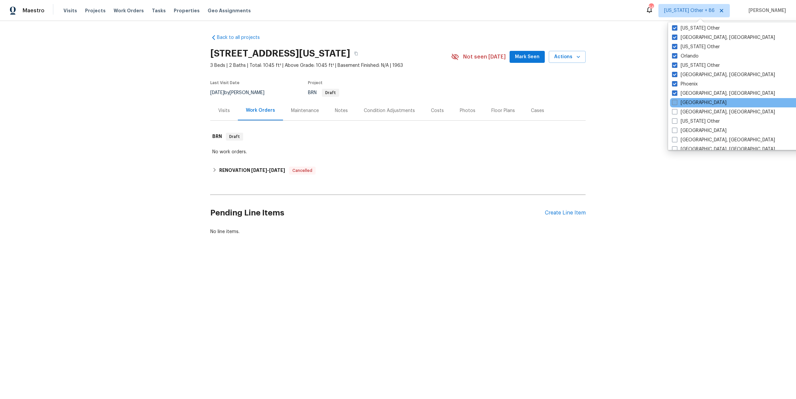
click at [689, 103] on label "[GEOGRAPHIC_DATA]" at bounding box center [699, 102] width 54 height 7
click at [676, 103] on input "[GEOGRAPHIC_DATA]" at bounding box center [674, 101] width 4 height 4
checkbox input "true"
click at [690, 111] on label "[GEOGRAPHIC_DATA], [GEOGRAPHIC_DATA]" at bounding box center [723, 112] width 103 height 7
click at [677, 111] on input "[GEOGRAPHIC_DATA], [GEOGRAPHIC_DATA]" at bounding box center [674, 111] width 4 height 4
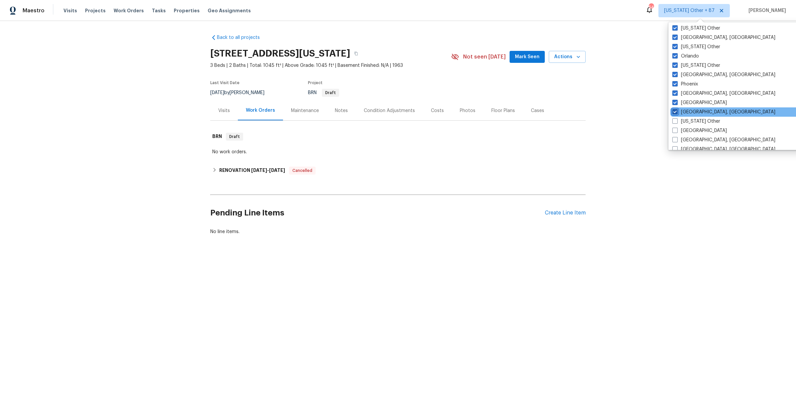
checkbox input "true"
click at [692, 119] on label "[US_STATE] Other" at bounding box center [696, 121] width 48 height 7
click at [676, 119] on input "[US_STATE] Other" at bounding box center [674, 120] width 4 height 4
checkbox input "true"
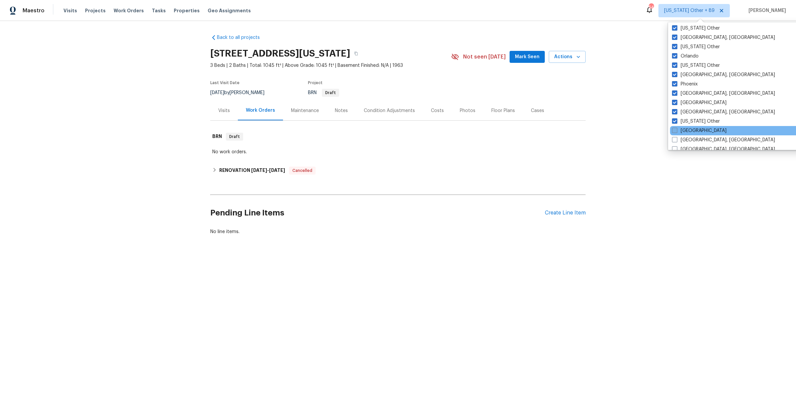
click at [691, 128] on label "[GEOGRAPHIC_DATA]" at bounding box center [699, 130] width 54 height 7
click at [676, 128] on input "[GEOGRAPHIC_DATA]" at bounding box center [674, 129] width 4 height 4
checkbox input "true"
click at [691, 138] on label "[GEOGRAPHIC_DATA], [GEOGRAPHIC_DATA]" at bounding box center [722, 140] width 103 height 7
click at [676, 138] on input "[GEOGRAPHIC_DATA], [GEOGRAPHIC_DATA]" at bounding box center [673, 139] width 4 height 4
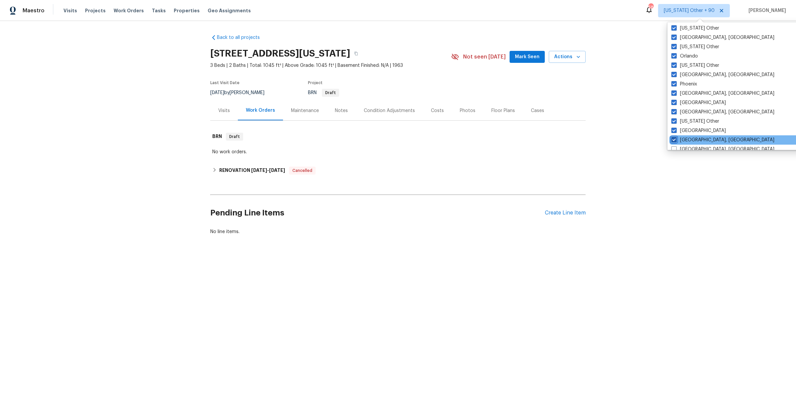
checkbox input "true"
click at [692, 146] on label "[GEOGRAPHIC_DATA], [GEOGRAPHIC_DATA]" at bounding box center [724, 149] width 103 height 7
click at [677, 146] on input "[GEOGRAPHIC_DATA], [GEOGRAPHIC_DATA]" at bounding box center [675, 148] width 4 height 4
checkbox input "true"
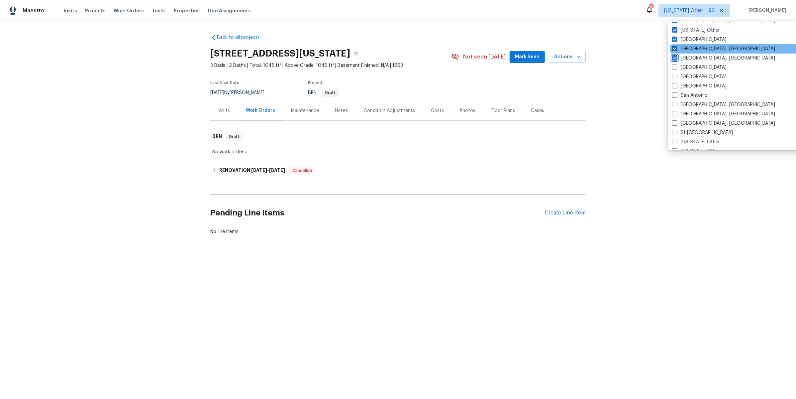
scroll to position [859, 0]
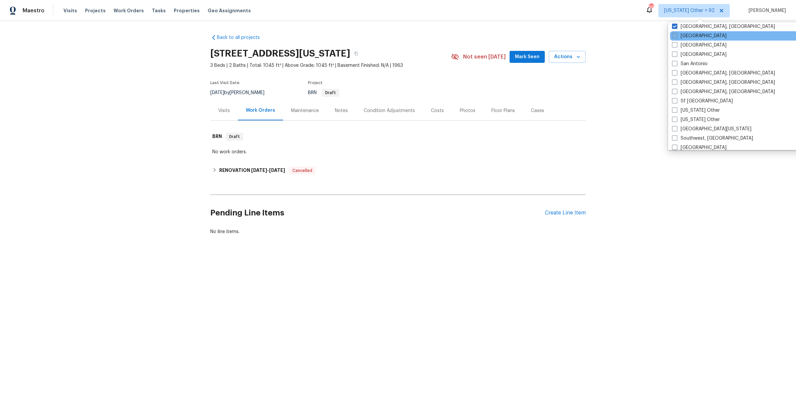
click at [695, 35] on label "[GEOGRAPHIC_DATA]" at bounding box center [699, 36] width 54 height 7
click at [676, 35] on input "[GEOGRAPHIC_DATA]" at bounding box center [674, 35] width 4 height 4
checkbox input "true"
click at [695, 43] on label "[GEOGRAPHIC_DATA]" at bounding box center [699, 45] width 54 height 7
click at [676, 43] on input "[GEOGRAPHIC_DATA]" at bounding box center [674, 44] width 4 height 4
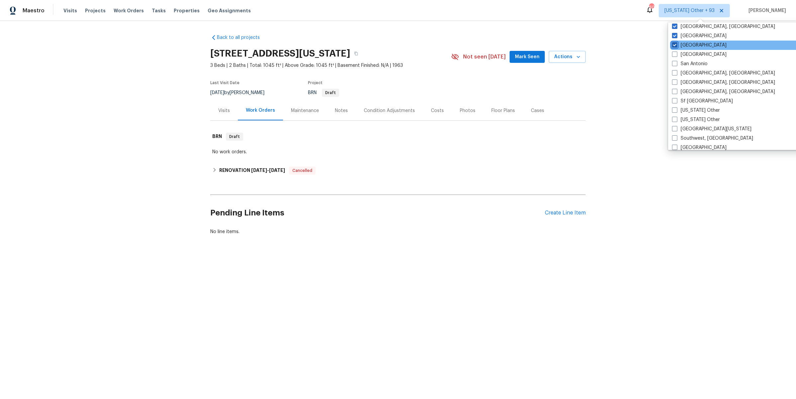
checkbox input "true"
click at [695, 51] on label "[GEOGRAPHIC_DATA]" at bounding box center [699, 54] width 54 height 7
click at [676, 51] on input "[GEOGRAPHIC_DATA]" at bounding box center [674, 53] width 4 height 4
checkbox input "true"
click at [694, 60] on label "San Antonio" at bounding box center [690, 63] width 36 height 7
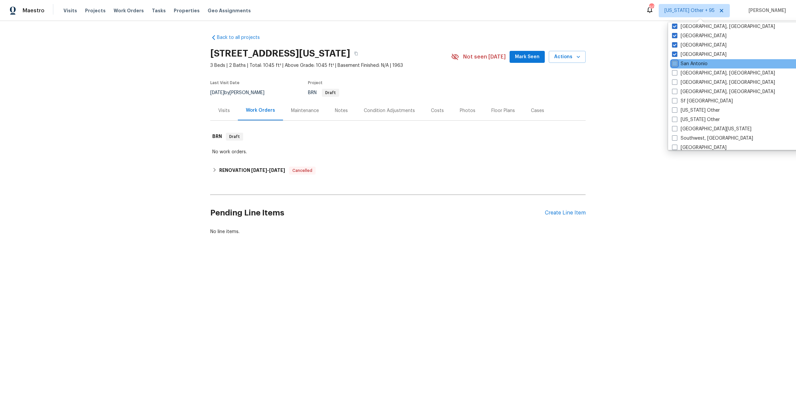
click at [676, 60] on input "San Antonio" at bounding box center [674, 62] width 4 height 4
checkbox input "true"
click at [693, 68] on div "[GEOGRAPHIC_DATA], [GEOGRAPHIC_DATA]" at bounding box center [737, 72] width 134 height 9
click at [691, 72] on label "[GEOGRAPHIC_DATA], [GEOGRAPHIC_DATA]" at bounding box center [723, 73] width 103 height 7
click at [676, 72] on input "[GEOGRAPHIC_DATA], [GEOGRAPHIC_DATA]" at bounding box center [674, 72] width 4 height 4
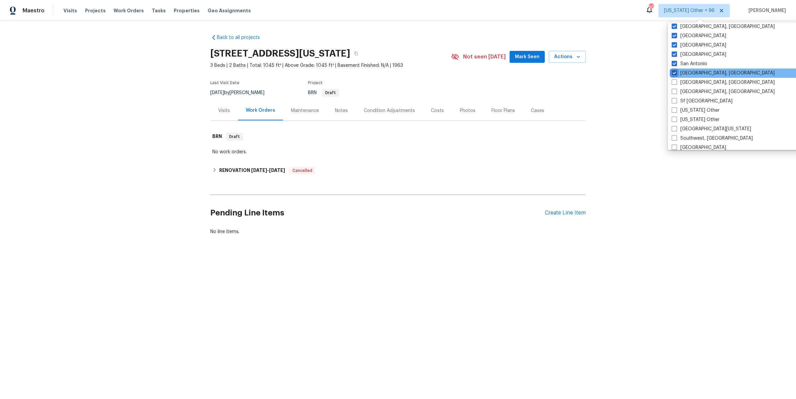
checkbox input "true"
click at [689, 80] on label "[GEOGRAPHIC_DATA], [GEOGRAPHIC_DATA]" at bounding box center [723, 82] width 103 height 7
click at [677, 80] on input "[GEOGRAPHIC_DATA], [GEOGRAPHIC_DATA]" at bounding box center [674, 81] width 4 height 4
checkbox input "true"
click at [687, 92] on label "[GEOGRAPHIC_DATA], [GEOGRAPHIC_DATA]" at bounding box center [723, 91] width 103 height 7
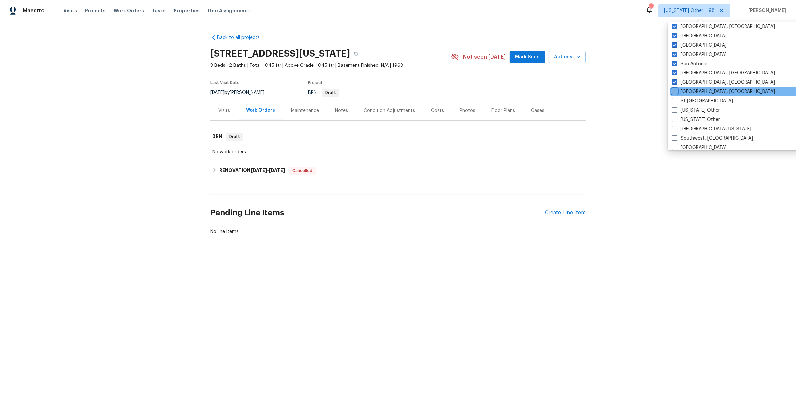
click at [676, 92] on input "[GEOGRAPHIC_DATA], [GEOGRAPHIC_DATA]" at bounding box center [674, 90] width 4 height 4
checkbox input "true"
click at [688, 100] on label "Sf [GEOGRAPHIC_DATA]" at bounding box center [702, 101] width 61 height 7
click at [676, 100] on input "Sf [GEOGRAPHIC_DATA]" at bounding box center [674, 100] width 4 height 4
checkbox input "true"
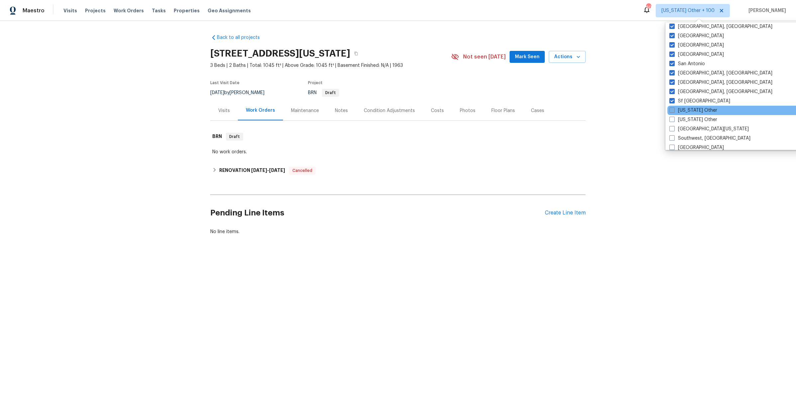
click at [688, 107] on label "[US_STATE] Other" at bounding box center [693, 110] width 48 height 7
click at [674, 107] on input "[US_STATE] Other" at bounding box center [671, 109] width 4 height 4
checkbox input "true"
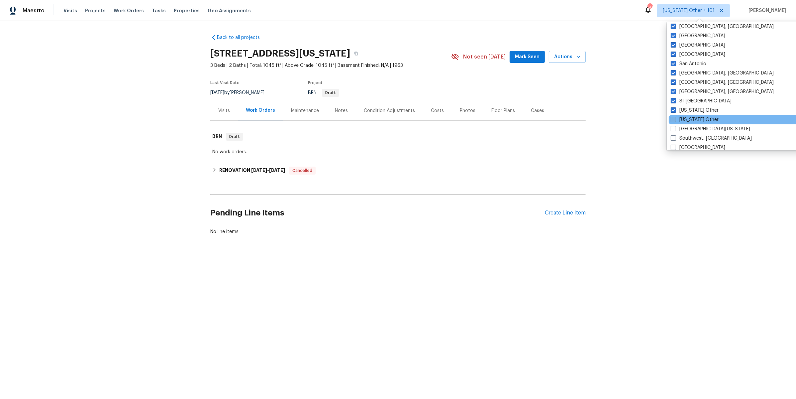
click at [686, 116] on label "[US_STATE] Other" at bounding box center [695, 119] width 48 height 7
click at [675, 116] on input "[US_STATE] Other" at bounding box center [673, 118] width 4 height 4
checkbox input "true"
click at [685, 126] on label "[GEOGRAPHIC_DATA][US_STATE]" at bounding box center [709, 129] width 79 height 7
click at [674, 126] on input "[GEOGRAPHIC_DATA][US_STATE]" at bounding box center [672, 128] width 4 height 4
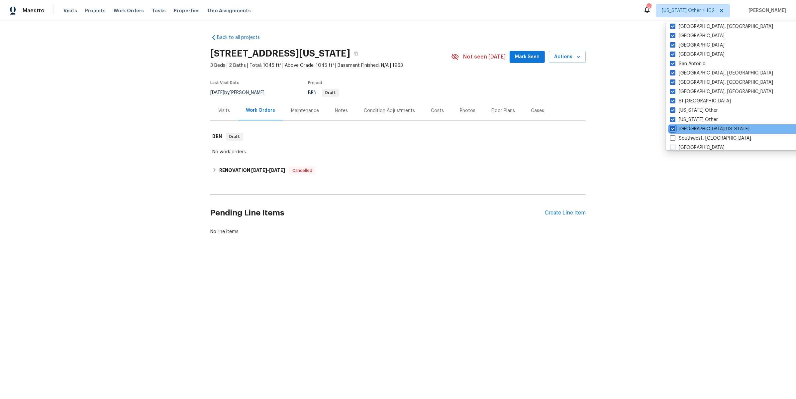
checkbox input "true"
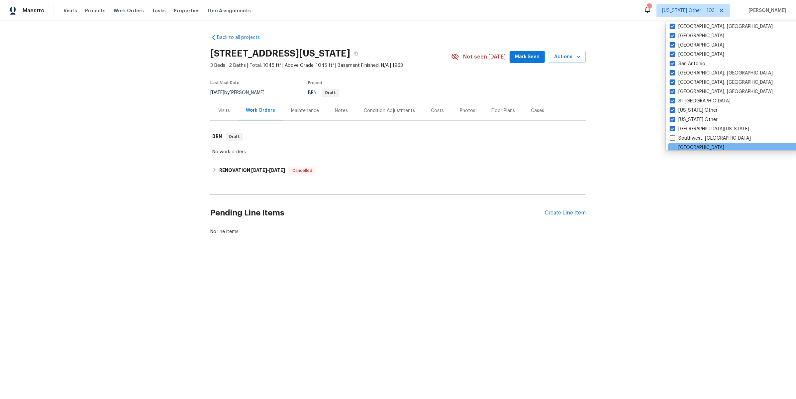
drag, startPoint x: 687, startPoint y: 135, endPoint x: 687, endPoint y: 141, distance: 7.0
click at [687, 135] on label "Southwest, [GEOGRAPHIC_DATA]" at bounding box center [710, 138] width 81 height 7
click at [674, 135] on input "Southwest, [GEOGRAPHIC_DATA]" at bounding box center [672, 137] width 4 height 4
checkbox input "true"
click at [687, 144] on label "[GEOGRAPHIC_DATA]" at bounding box center [697, 147] width 54 height 7
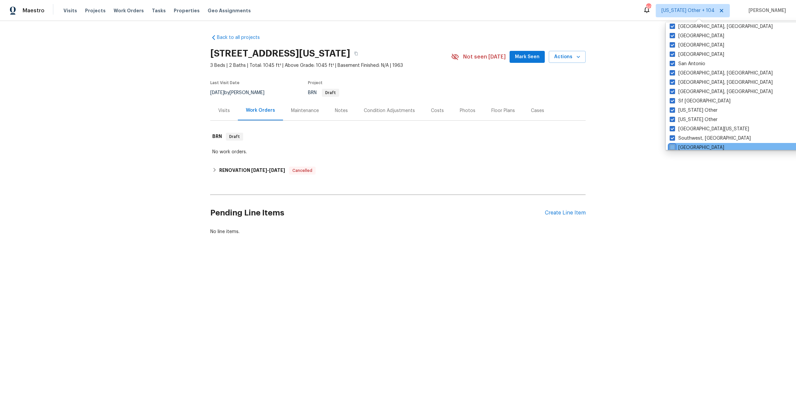
click at [674, 144] on input "[GEOGRAPHIC_DATA]" at bounding box center [672, 146] width 4 height 4
checkbox input "true"
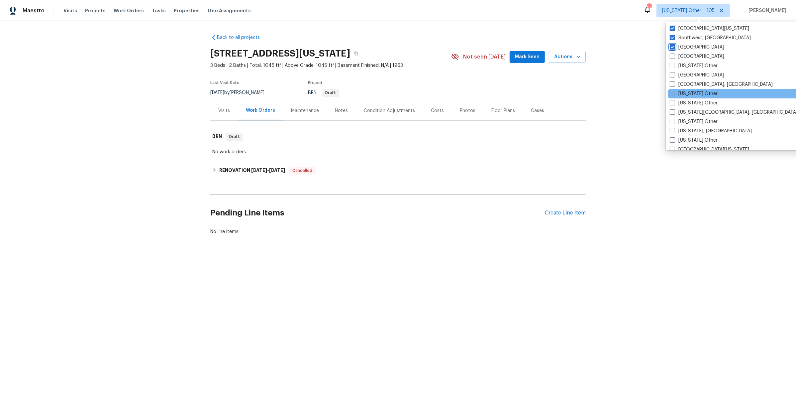
scroll to position [964, 0]
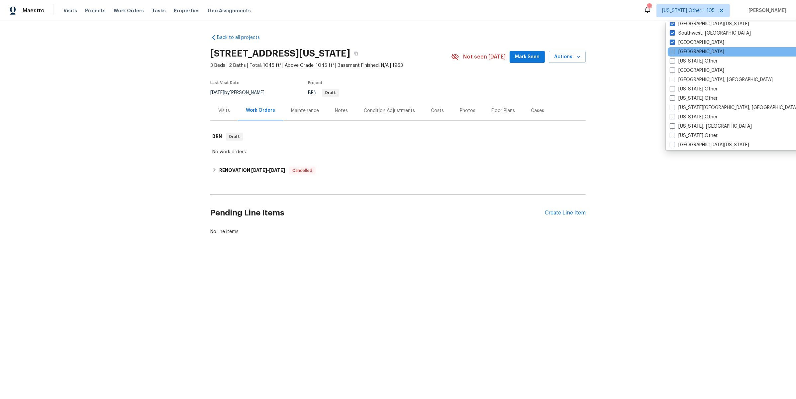
click at [689, 53] on label "[GEOGRAPHIC_DATA]" at bounding box center [697, 51] width 54 height 7
click at [674, 53] on input "[GEOGRAPHIC_DATA]" at bounding box center [672, 50] width 4 height 4
checkbox input "true"
click at [689, 58] on label "[US_STATE] Other" at bounding box center [694, 61] width 48 height 7
click at [674, 58] on input "[US_STATE] Other" at bounding box center [672, 60] width 4 height 4
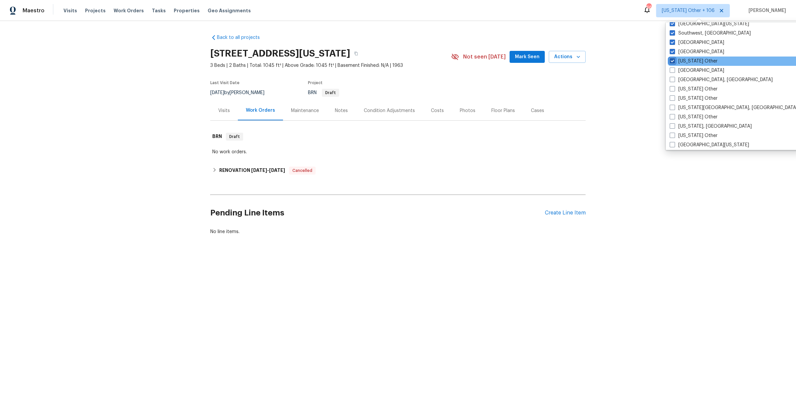
checkbox input "true"
click at [690, 71] on label "[GEOGRAPHIC_DATA]" at bounding box center [697, 70] width 54 height 7
click at [675, 71] on input "[GEOGRAPHIC_DATA]" at bounding box center [672, 69] width 4 height 4
checkbox input "true"
click at [690, 77] on label "[GEOGRAPHIC_DATA], [GEOGRAPHIC_DATA]" at bounding box center [721, 79] width 103 height 7
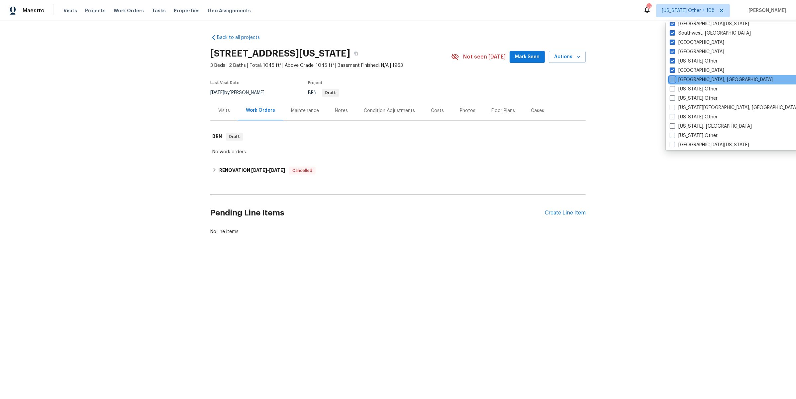
click at [674, 77] on input "[GEOGRAPHIC_DATA], [GEOGRAPHIC_DATA]" at bounding box center [672, 78] width 4 height 4
checkbox input "true"
click at [688, 86] on label "[US_STATE] Other" at bounding box center [694, 89] width 48 height 7
click at [674, 86] on input "[US_STATE] Other" at bounding box center [672, 88] width 4 height 4
checkbox input "true"
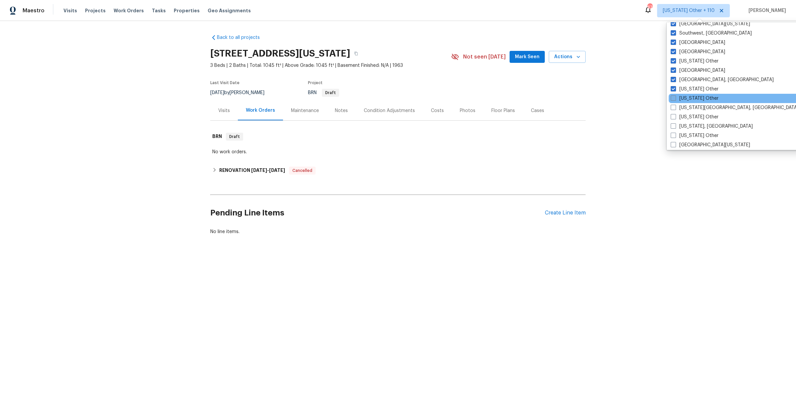
click at [688, 97] on label "[US_STATE] Other" at bounding box center [695, 98] width 48 height 7
click at [675, 97] on input "[US_STATE] Other" at bounding box center [673, 97] width 4 height 4
checkbox input "true"
click at [689, 107] on label "[US_STATE][GEOGRAPHIC_DATA], [GEOGRAPHIC_DATA]" at bounding box center [736, 107] width 128 height 7
click at [676, 107] on input "[US_STATE][GEOGRAPHIC_DATA], [GEOGRAPHIC_DATA]" at bounding box center [674, 106] width 4 height 4
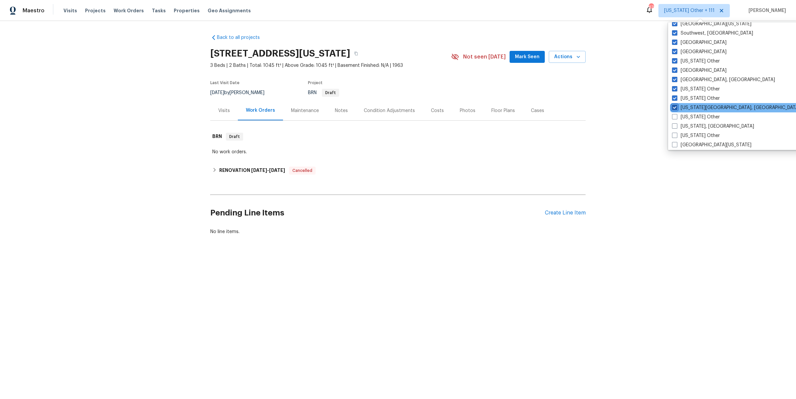
checkbox input "true"
click at [691, 115] on label "[US_STATE] Other" at bounding box center [695, 117] width 48 height 7
click at [676, 115] on input "[US_STATE] Other" at bounding box center [673, 116] width 4 height 4
checkbox input "true"
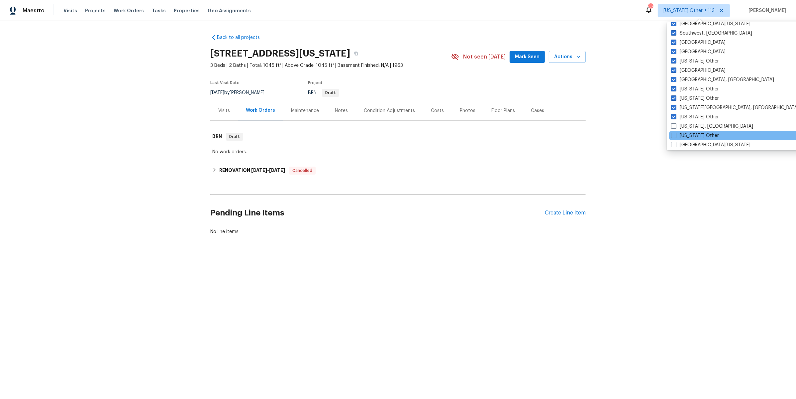
drag, startPoint x: 691, startPoint y: 123, endPoint x: 691, endPoint y: 130, distance: 6.3
click at [691, 124] on label "[US_STATE], [GEOGRAPHIC_DATA]" at bounding box center [712, 126] width 82 height 7
click at [675, 124] on input "[US_STATE], [GEOGRAPHIC_DATA]" at bounding box center [673, 125] width 4 height 4
checkbox input "true"
click at [691, 134] on label "[US_STATE] Other" at bounding box center [695, 135] width 48 height 7
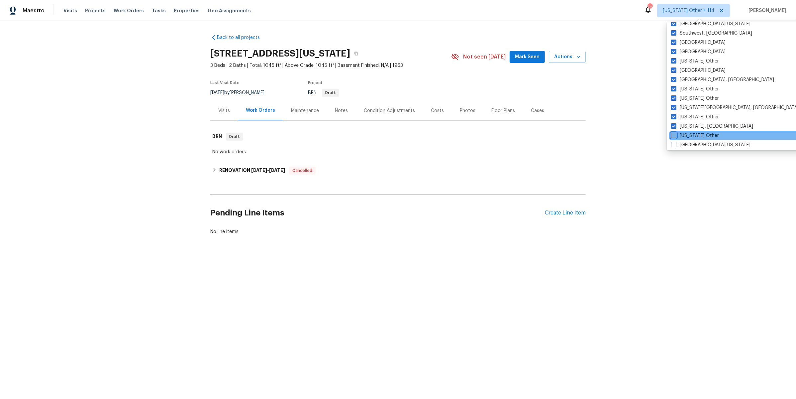
click at [675, 134] on input "[US_STATE] Other" at bounding box center [673, 134] width 4 height 4
checkbox input "true"
click at [692, 143] on label "[GEOGRAPHIC_DATA][US_STATE]" at bounding box center [710, 144] width 79 height 7
click at [675, 143] on input "[GEOGRAPHIC_DATA][US_STATE]" at bounding box center [673, 143] width 4 height 4
checkbox input "true"
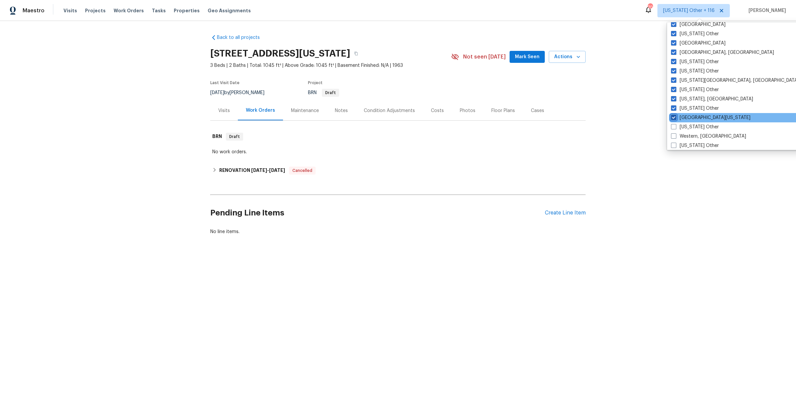
scroll to position [1002, 0]
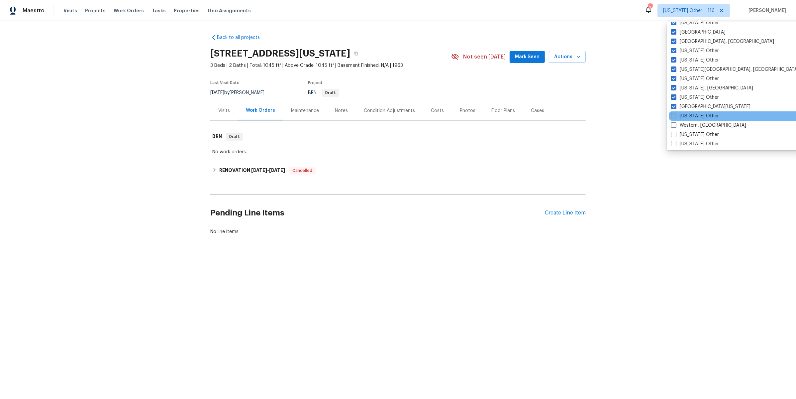
click at [694, 115] on label "[US_STATE] Other" at bounding box center [695, 116] width 48 height 7
click at [675, 115] on input "[US_STATE] Other" at bounding box center [673, 115] width 4 height 4
checkbox input "true"
click at [693, 123] on label "Western, [GEOGRAPHIC_DATA]" at bounding box center [708, 125] width 75 height 7
click at [676, 123] on input "Western, [GEOGRAPHIC_DATA]" at bounding box center [673, 124] width 4 height 4
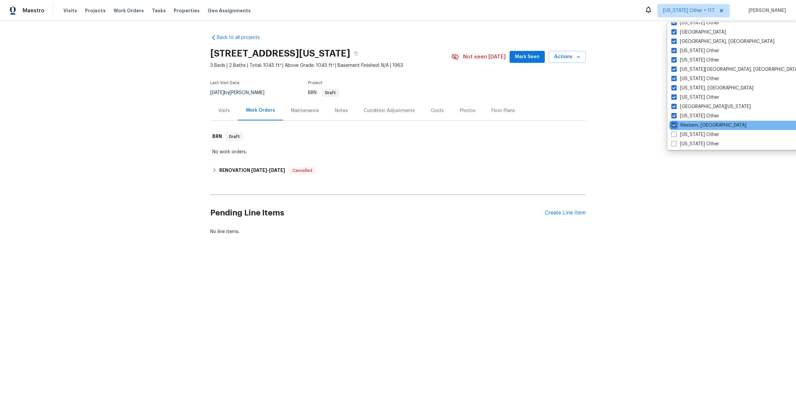
checkbox input "true"
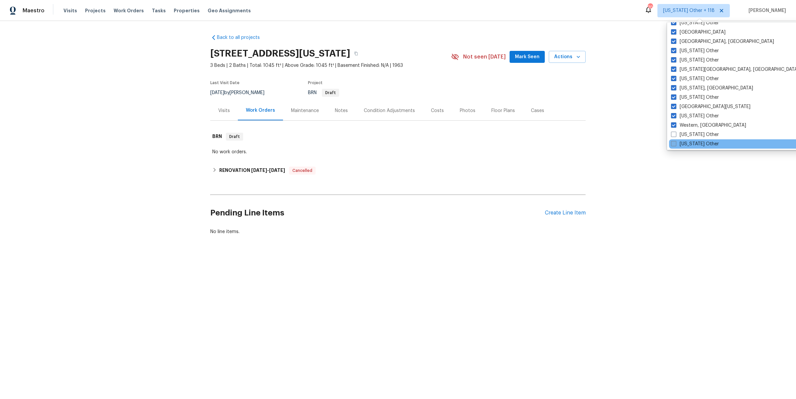
drag, startPoint x: 694, startPoint y: 131, endPoint x: 695, endPoint y: 139, distance: 8.4
click at [694, 132] on label "[US_STATE] Other" at bounding box center [695, 134] width 48 height 7
click at [675, 132] on input "[US_STATE] Other" at bounding box center [673, 133] width 4 height 4
checkbox input "true"
click at [695, 142] on label "[US_STATE] Other" at bounding box center [695, 143] width 48 height 7
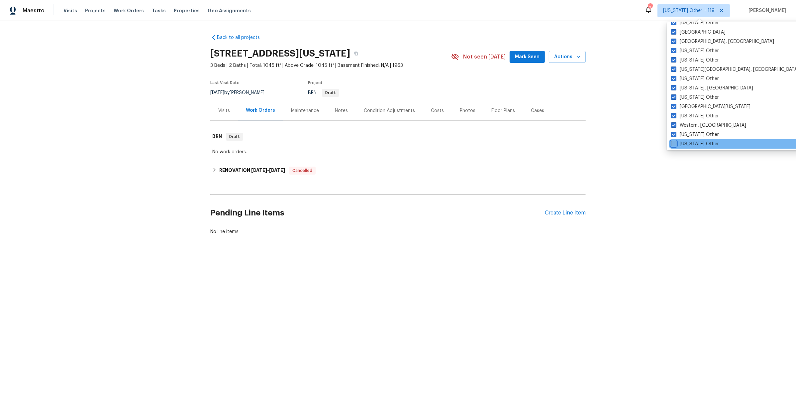
click at [675, 142] on input "[US_STATE] Other" at bounding box center [673, 142] width 4 height 4
checkbox input "true"
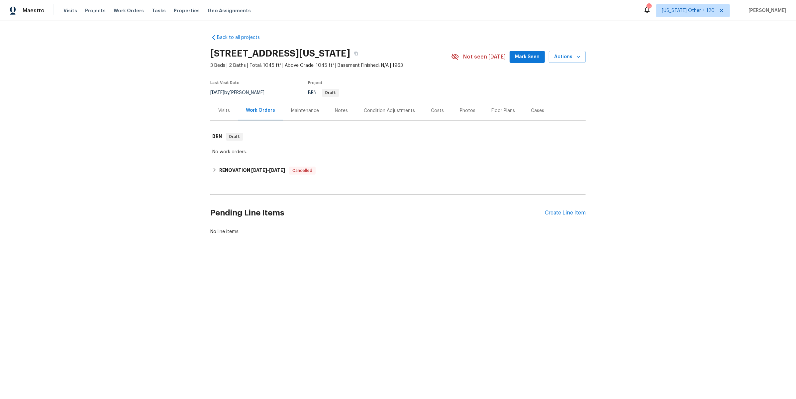
click at [684, 174] on div "Back to all projects [STREET_ADDRESS][US_STATE] 3 Beds | 2 Baths | Total: 1045 …" at bounding box center [398, 150] width 796 height 259
click at [93, 10] on span "Projects" at bounding box center [95, 10] width 21 height 7
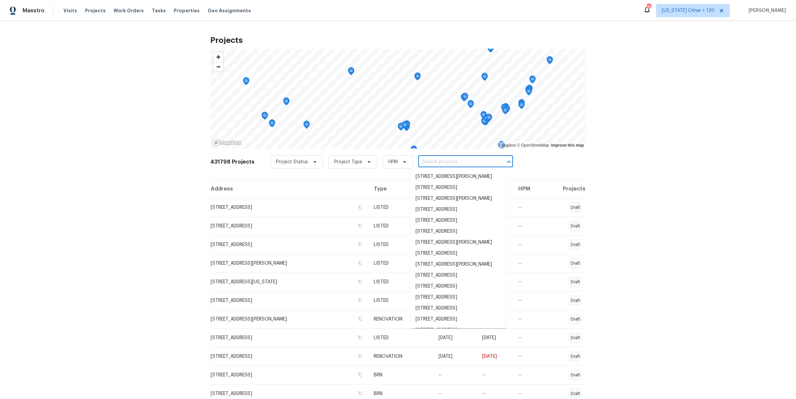
click at [430, 162] on input "text" at bounding box center [456, 162] width 76 height 10
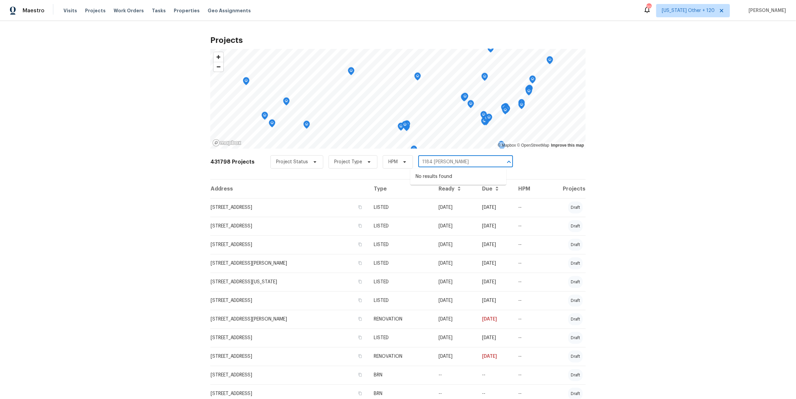
type input "1184 [PERSON_NAME]"
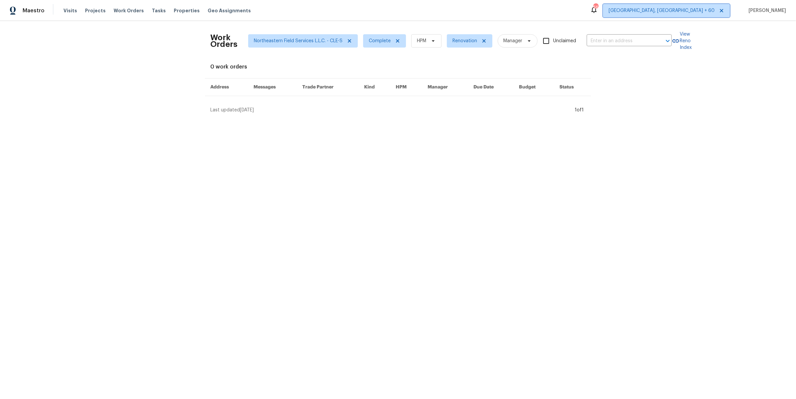
click at [723, 10] on icon at bounding box center [721, 10] width 3 height 3
click at [175, 9] on span "Properties" at bounding box center [187, 10] width 26 height 7
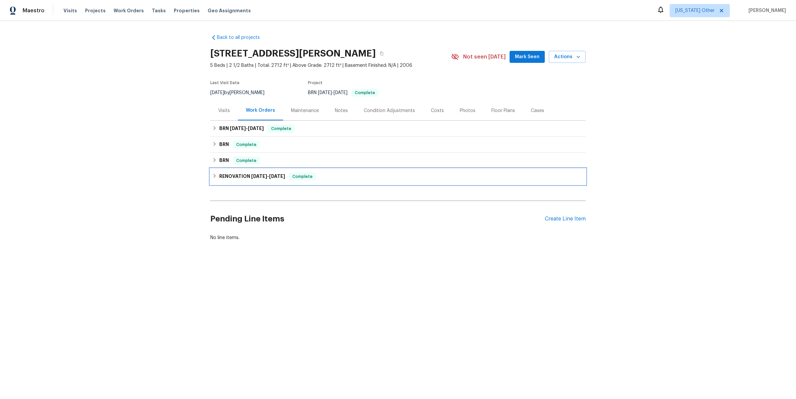
click at [342, 178] on div "RENOVATION 6/10/25 - 6/19/25 Complete" at bounding box center [397, 176] width 371 height 8
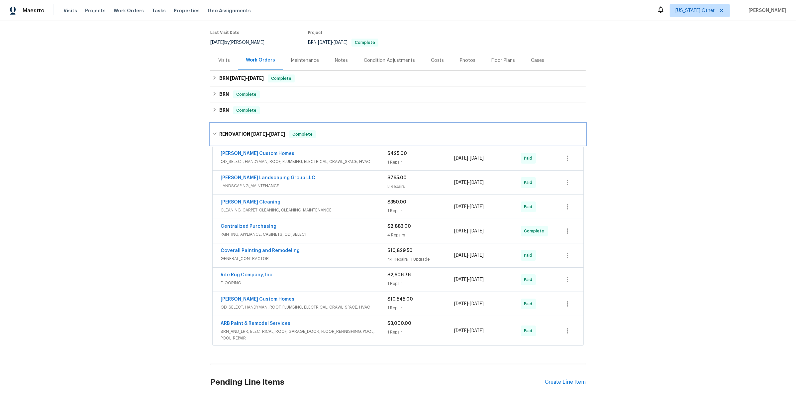
scroll to position [52, 0]
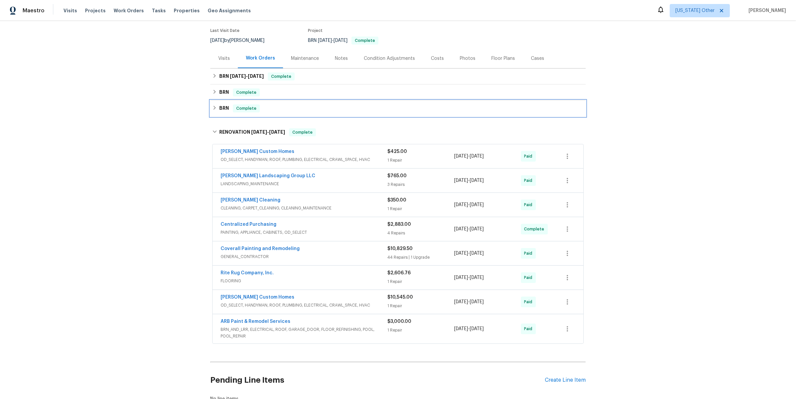
click at [271, 110] on div "BRN Complete" at bounding box center [397, 108] width 371 height 8
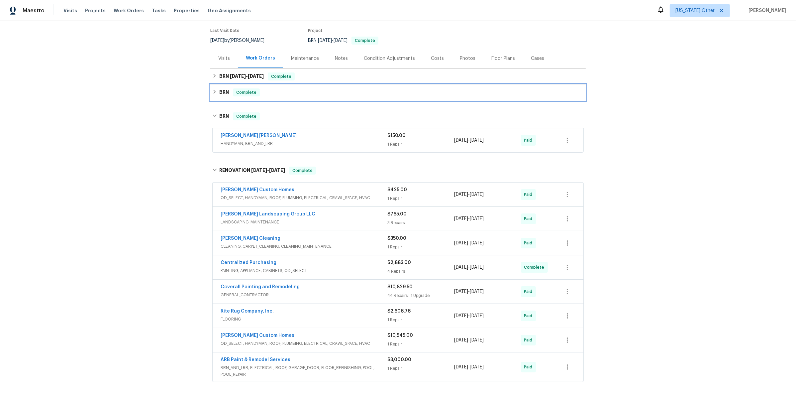
click at [275, 98] on div "BRN Complete" at bounding box center [397, 92] width 375 height 16
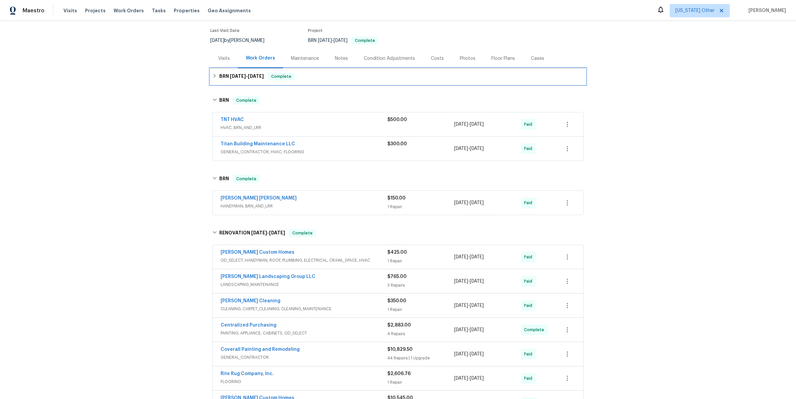
click at [300, 77] on div "BRN 8/18/25 - 8/18/25 Complete" at bounding box center [397, 76] width 371 height 8
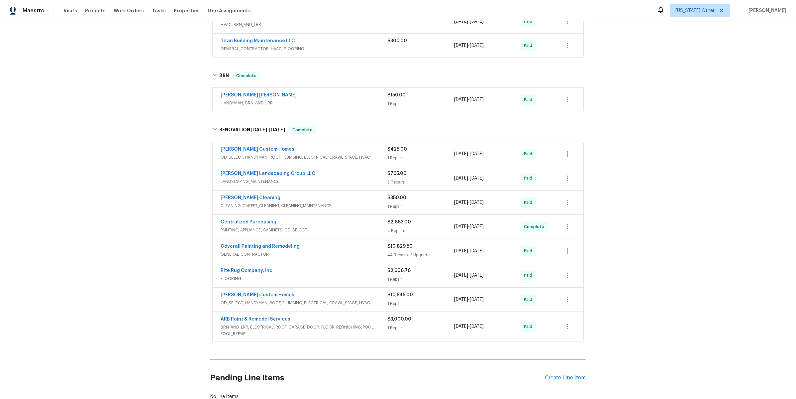
scroll to position [192, 0]
click at [315, 326] on span "BRN_AND_LRR, ELECTRICAL, ROOF, GARAGE_DOOR, FLOOR_REFINISHING, POOL, POOL_REPAIR" at bounding box center [304, 331] width 167 height 13
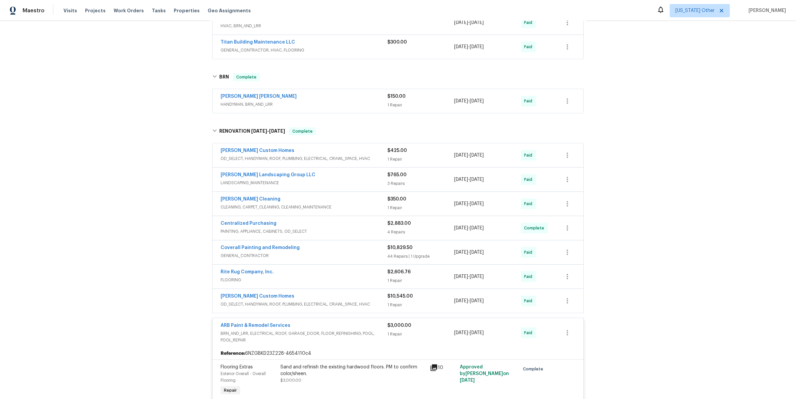
click at [314, 325] on div "ARB Paint & Remodel Services" at bounding box center [304, 326] width 167 height 8
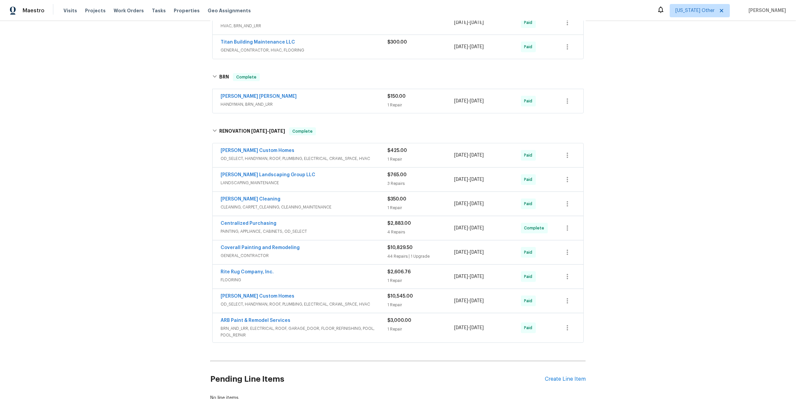
click at [317, 299] on div "Rappa Custom Homes" at bounding box center [304, 297] width 167 height 8
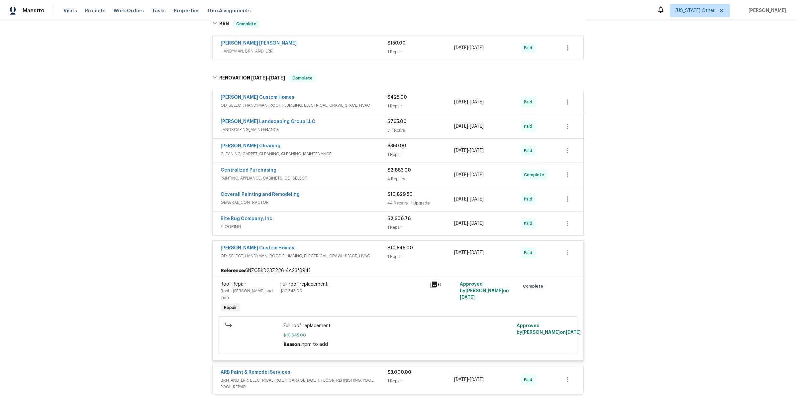
scroll to position [252, 0]
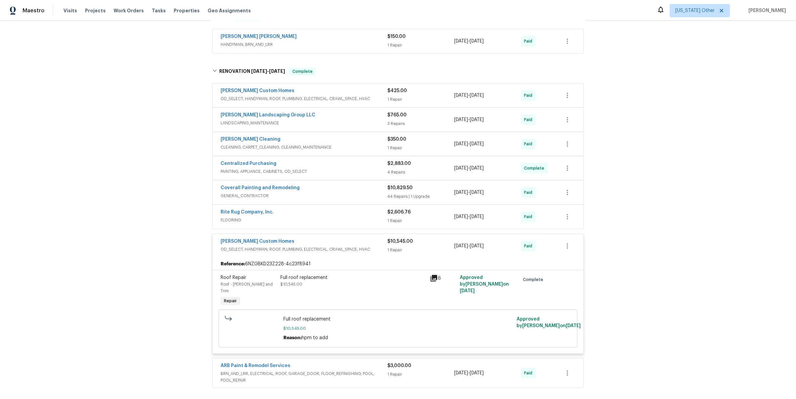
click at [323, 243] on div "Rappa Custom Homes" at bounding box center [304, 242] width 167 height 8
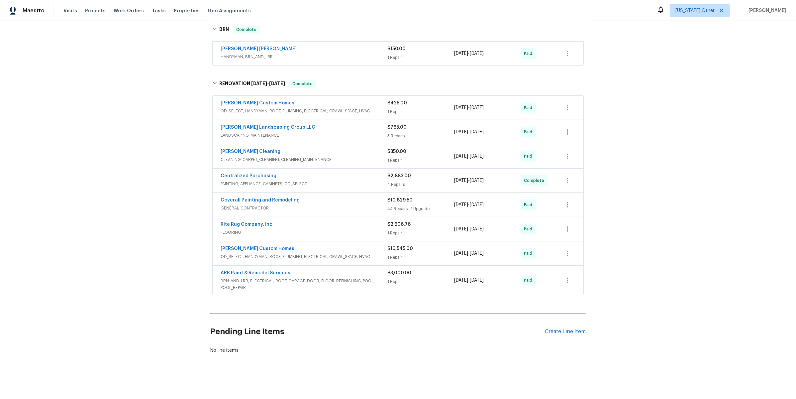
click at [323, 205] on span "GENERAL_CONTRACTOR" at bounding box center [304, 208] width 167 height 7
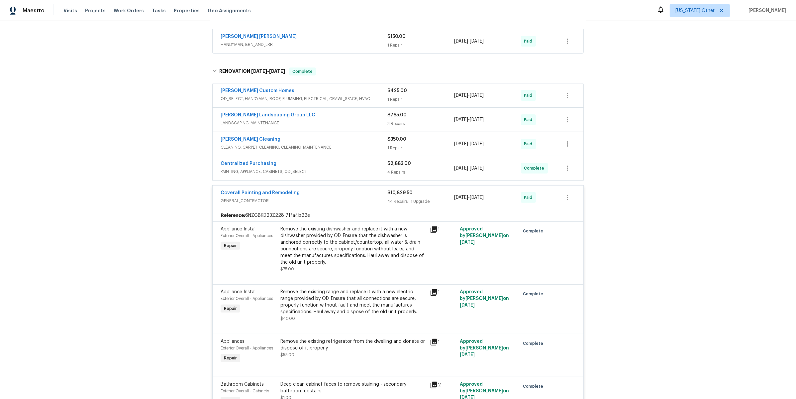
click at [323, 199] on span "GENERAL_CONTRACTOR" at bounding box center [304, 200] width 167 height 7
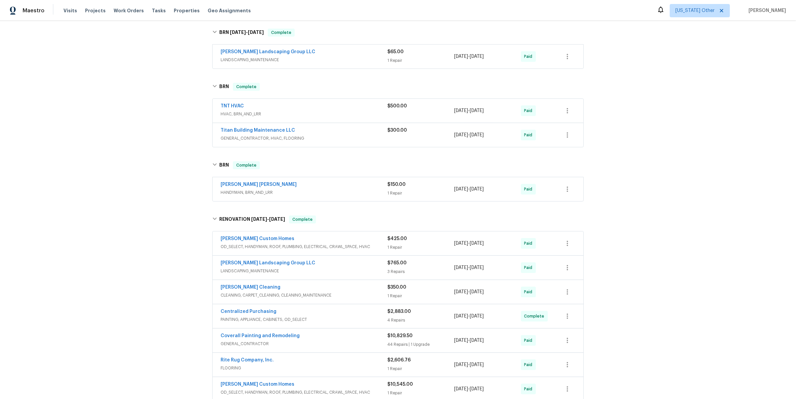
scroll to position [104, 0]
click at [262, 168] on div "BRN Complete" at bounding box center [397, 165] width 371 height 8
